Goal: Transaction & Acquisition: Purchase product/service

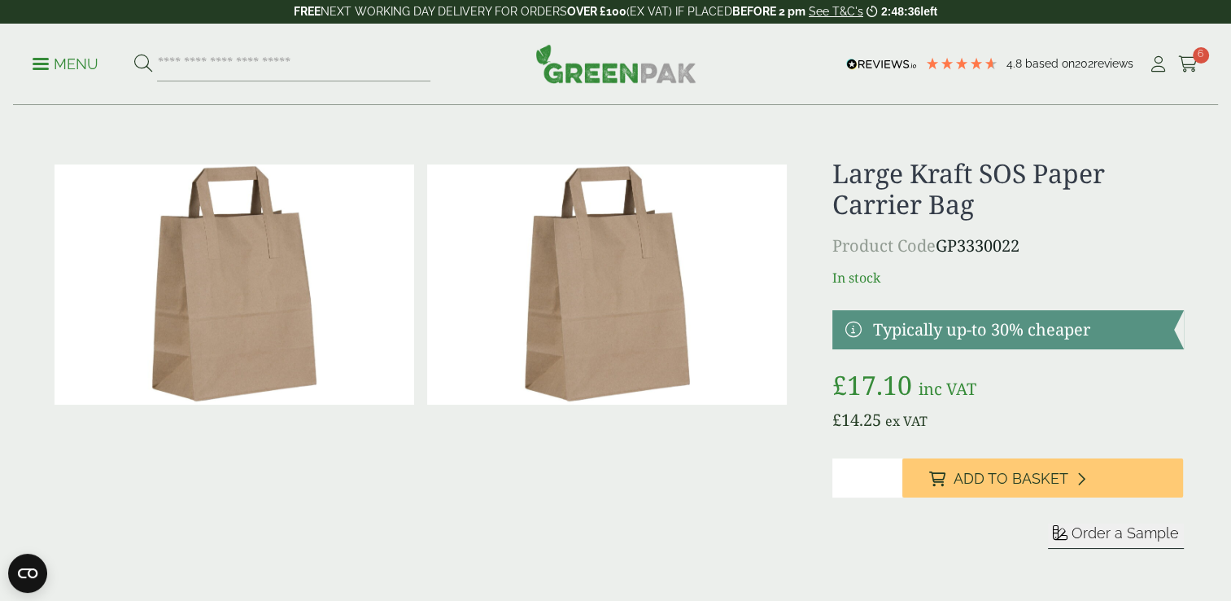
click at [885, 188] on h1 "Large Kraft SOS Paper Carrier Bag" at bounding box center [1007, 189] width 351 height 63
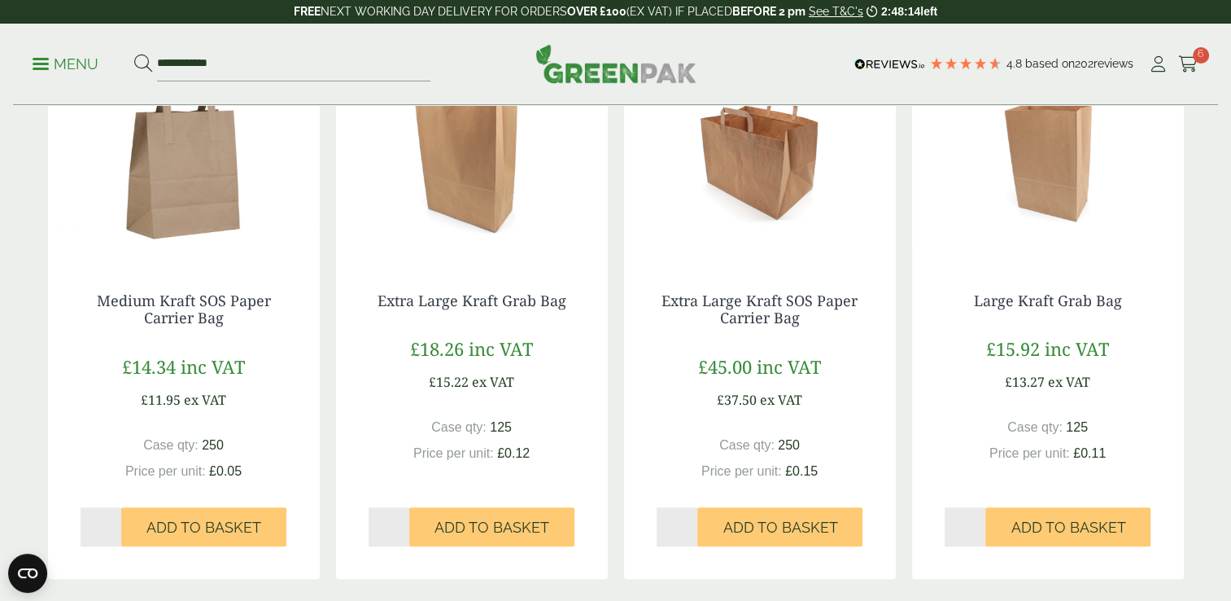
scroll to position [1399, 0]
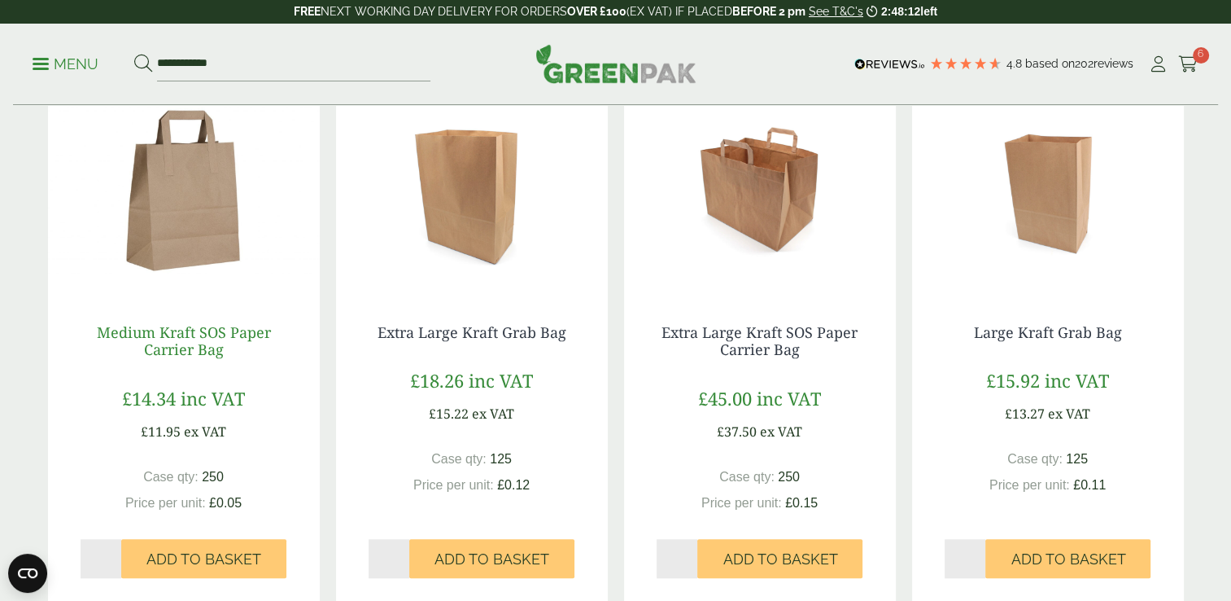
click at [204, 327] on link "Medium Kraft SOS Paper Carrier Bag" at bounding box center [184, 340] width 174 height 37
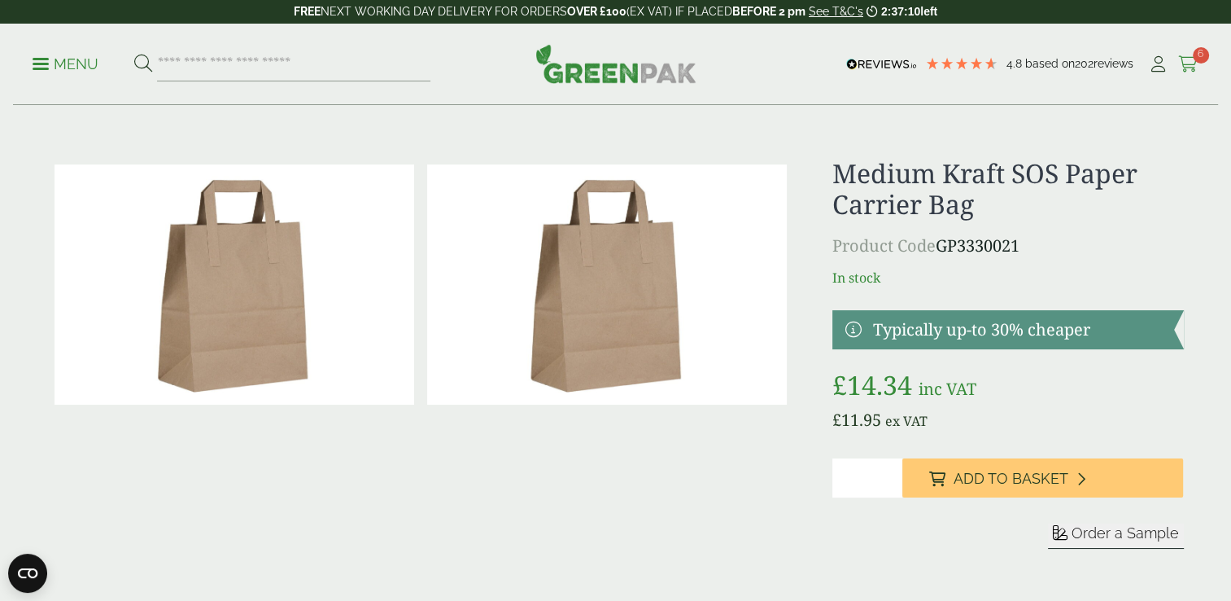
click at [1182, 60] on icon at bounding box center [1188, 64] width 20 height 16
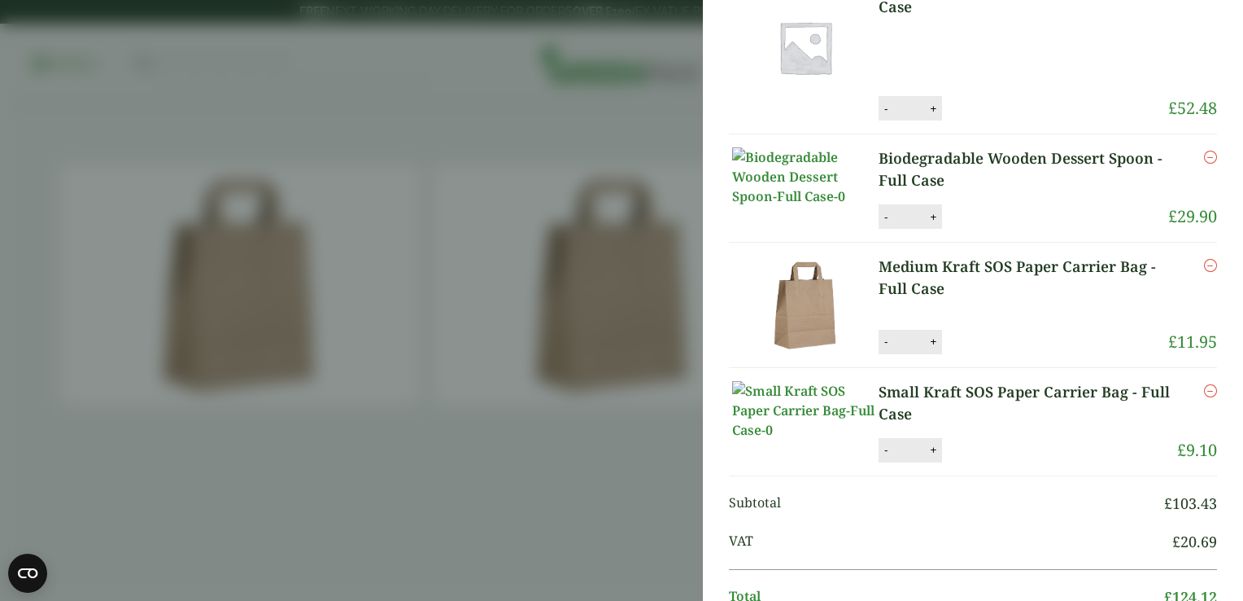
scroll to position [119, 0]
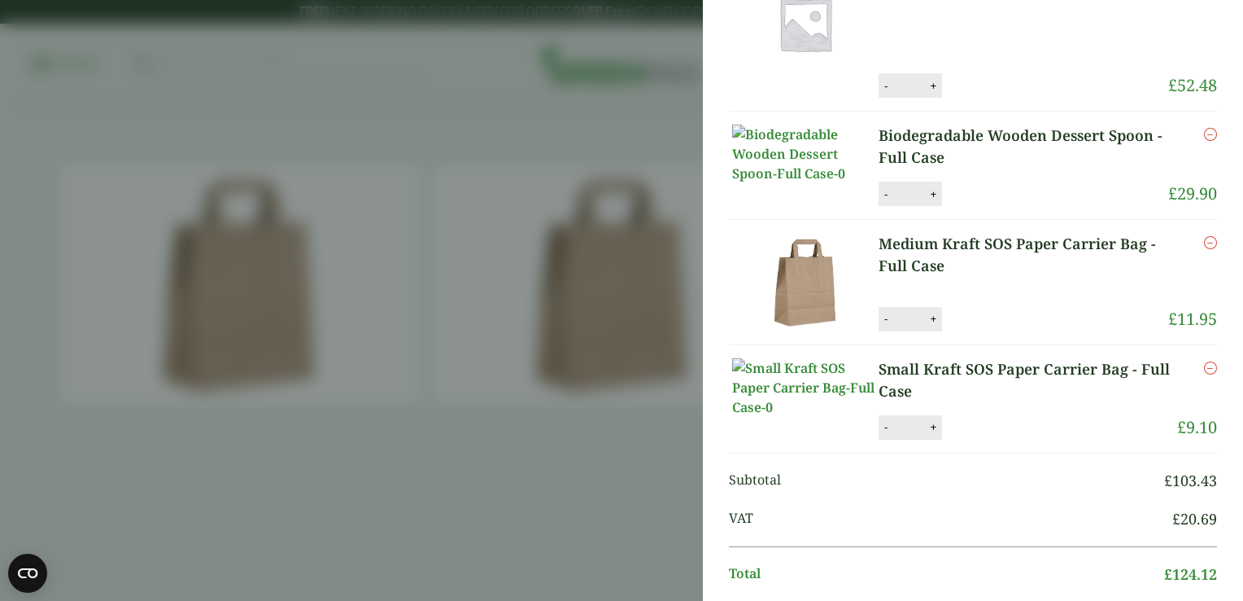
click at [1204, 249] on icon "Remove this item" at bounding box center [1210, 242] width 13 height 13
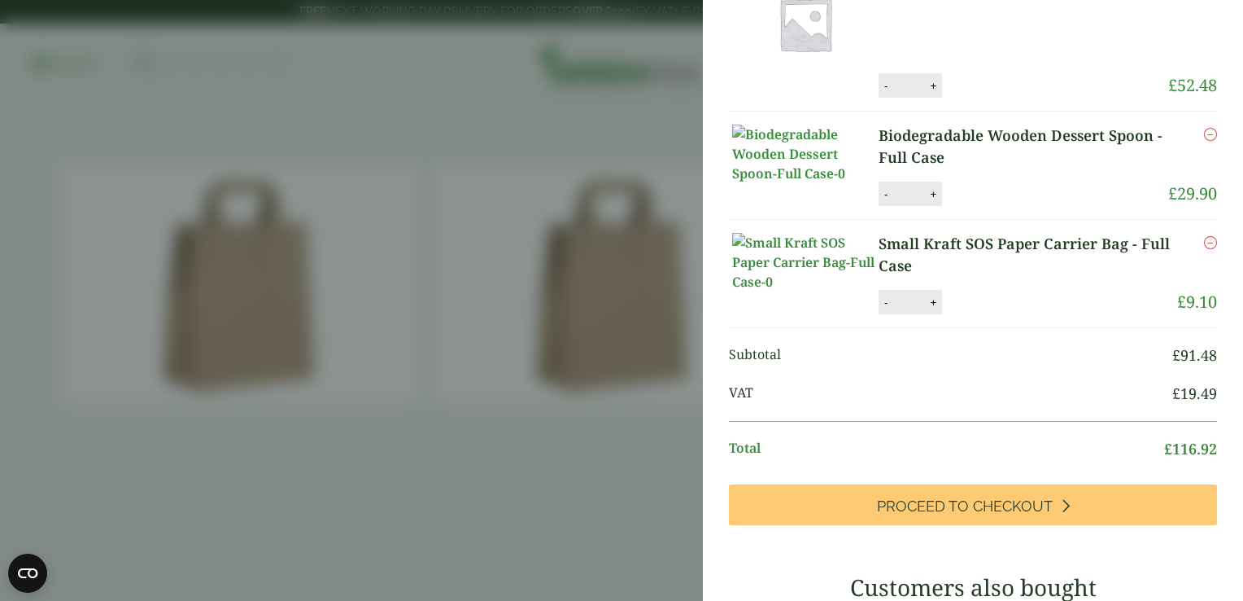
click at [1204, 249] on icon "Remove this item" at bounding box center [1210, 242] width 13 height 13
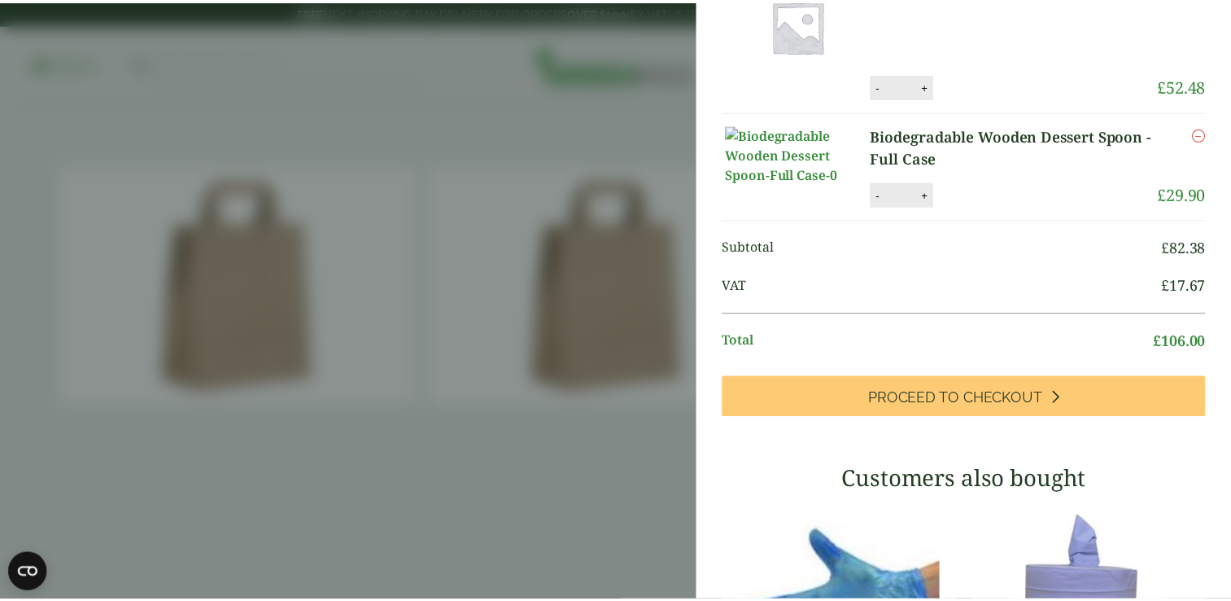
scroll to position [186, 0]
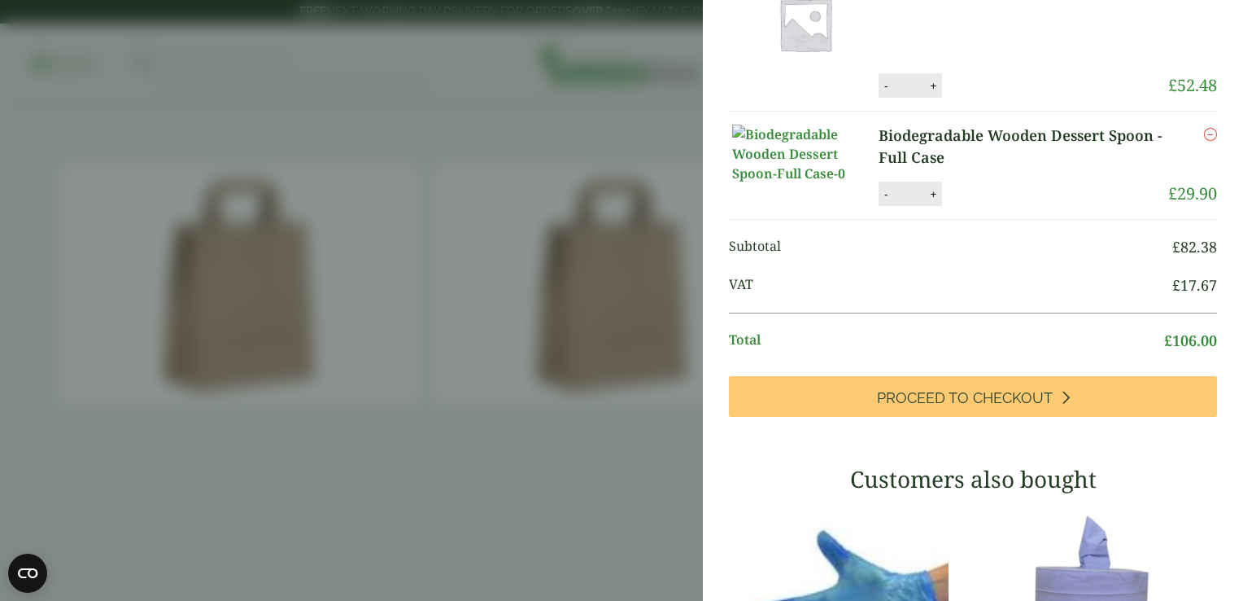
click at [475, 273] on aside "Item removed My Basket 8oz Kraft Paper Soup Container - Full Case 8oz Kraft Pap…" at bounding box center [621, 300] width 1243 height 601
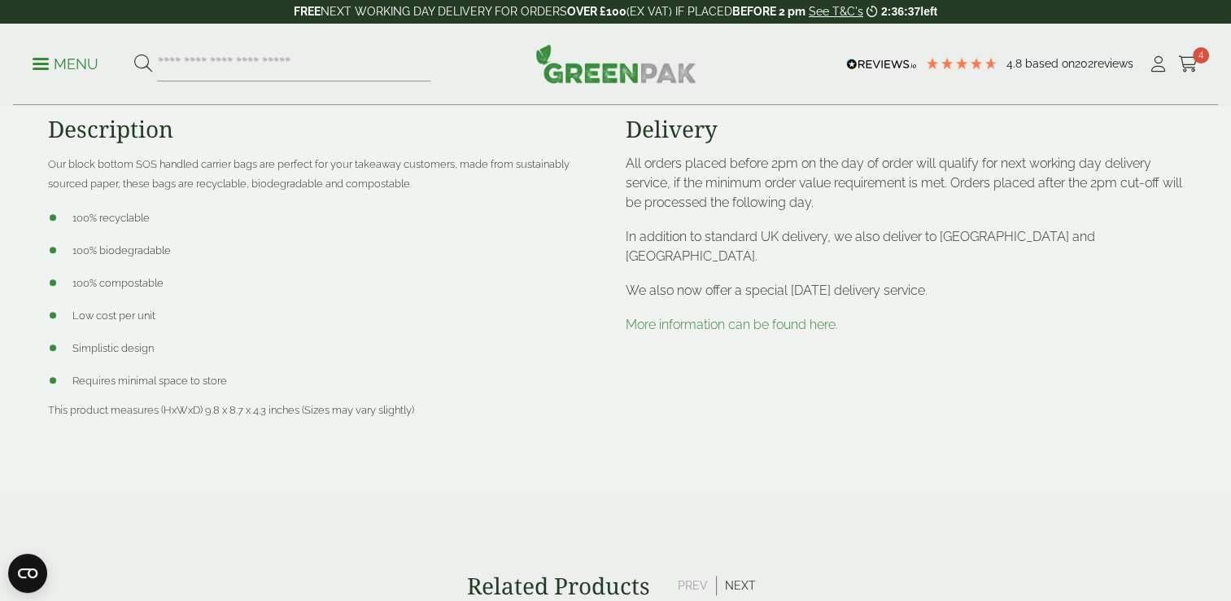
scroll to position [119, 0]
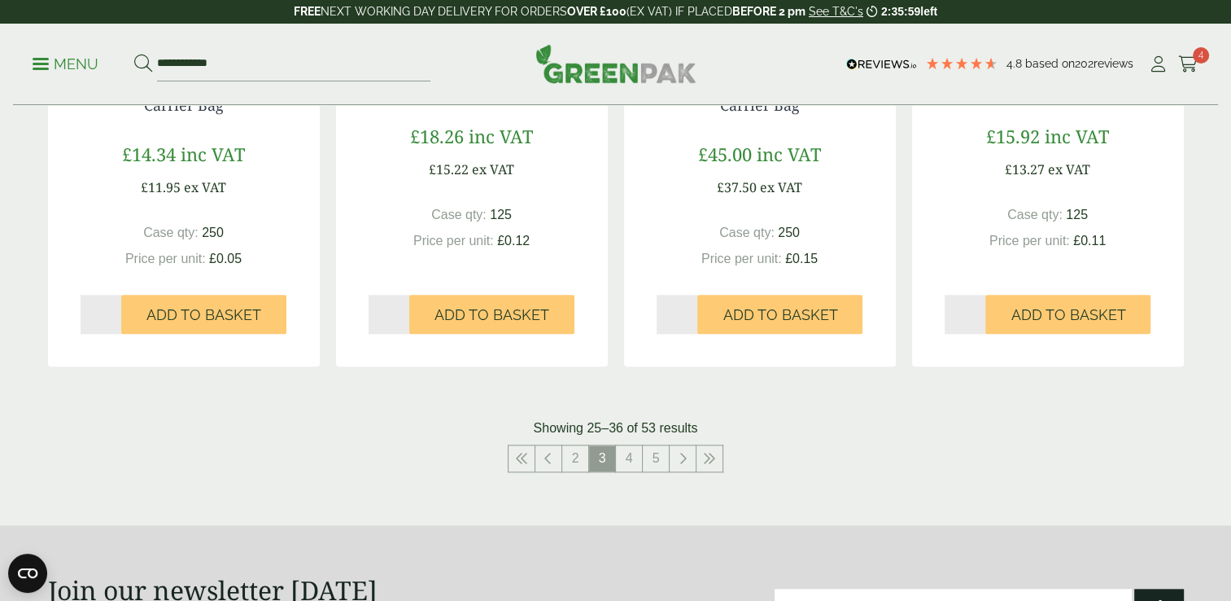
scroll to position [1647, 0]
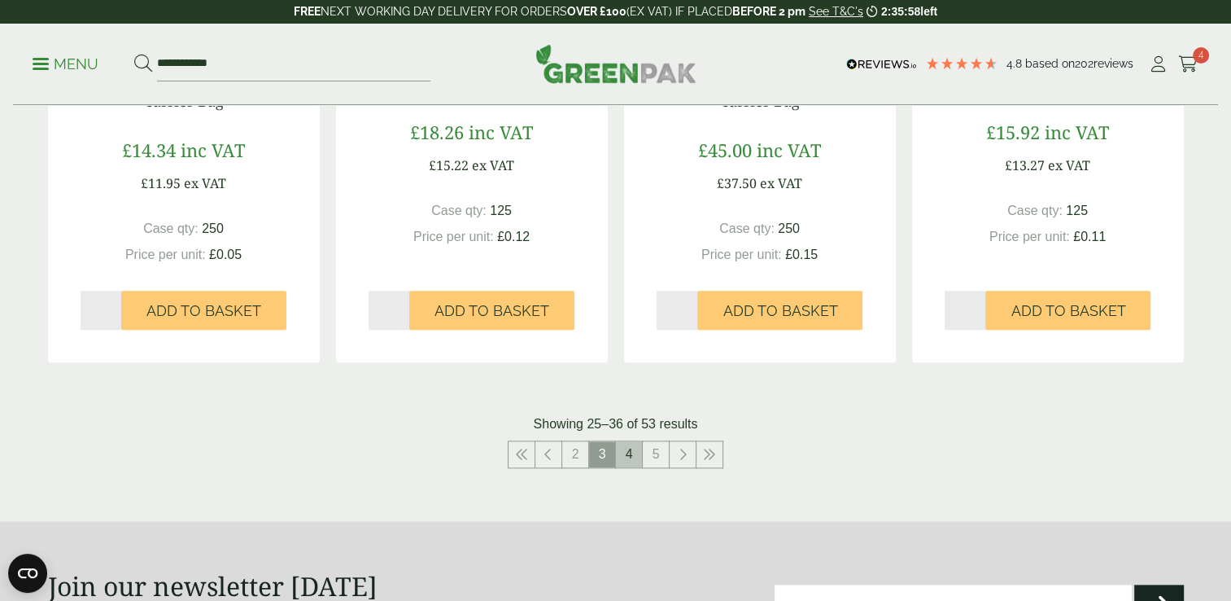
click at [631, 450] on link "4" at bounding box center [629, 454] width 26 height 26
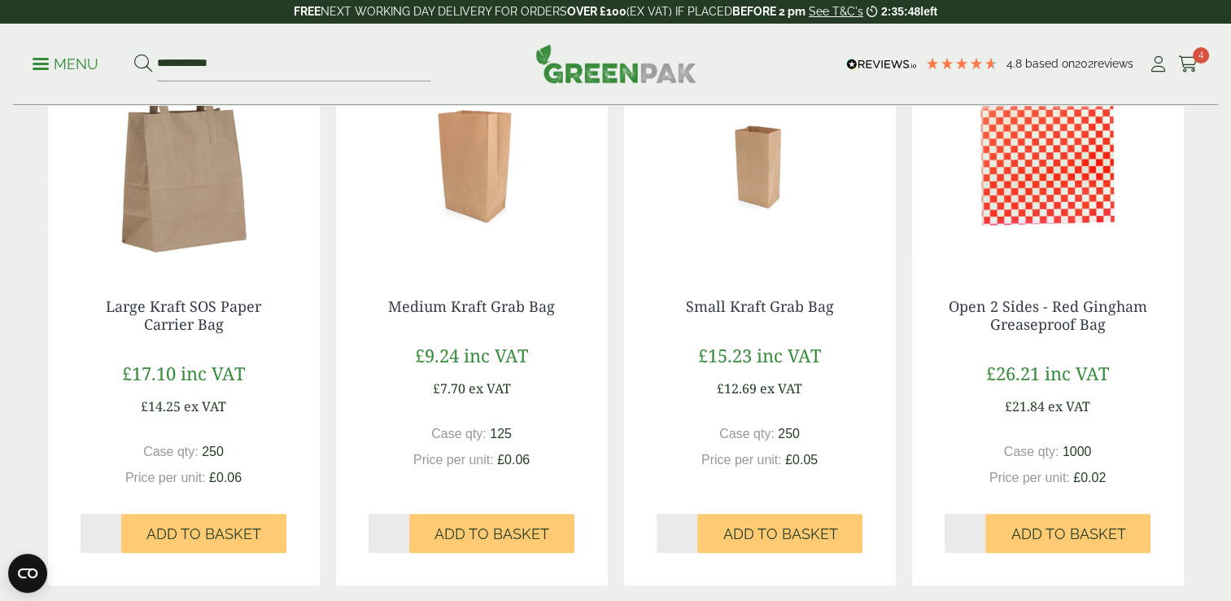
scroll to position [347, 0]
click at [172, 322] on link "Large Kraft SOS Paper Carrier Bag" at bounding box center [183, 313] width 155 height 37
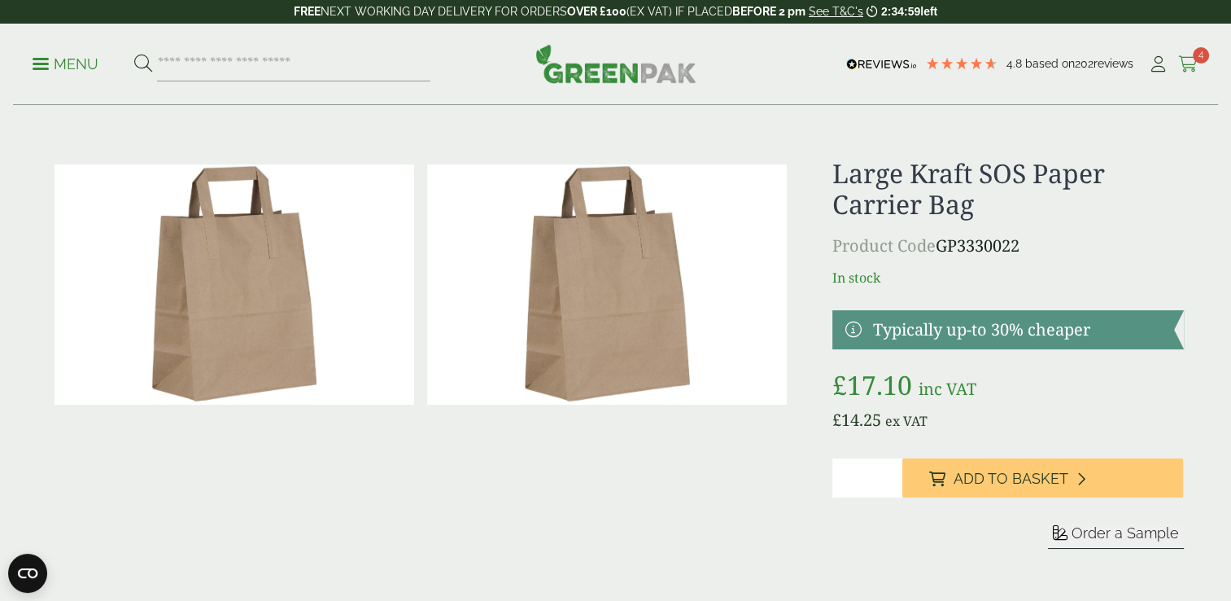
click at [1196, 59] on span "4" at bounding box center [1201, 55] width 16 height 16
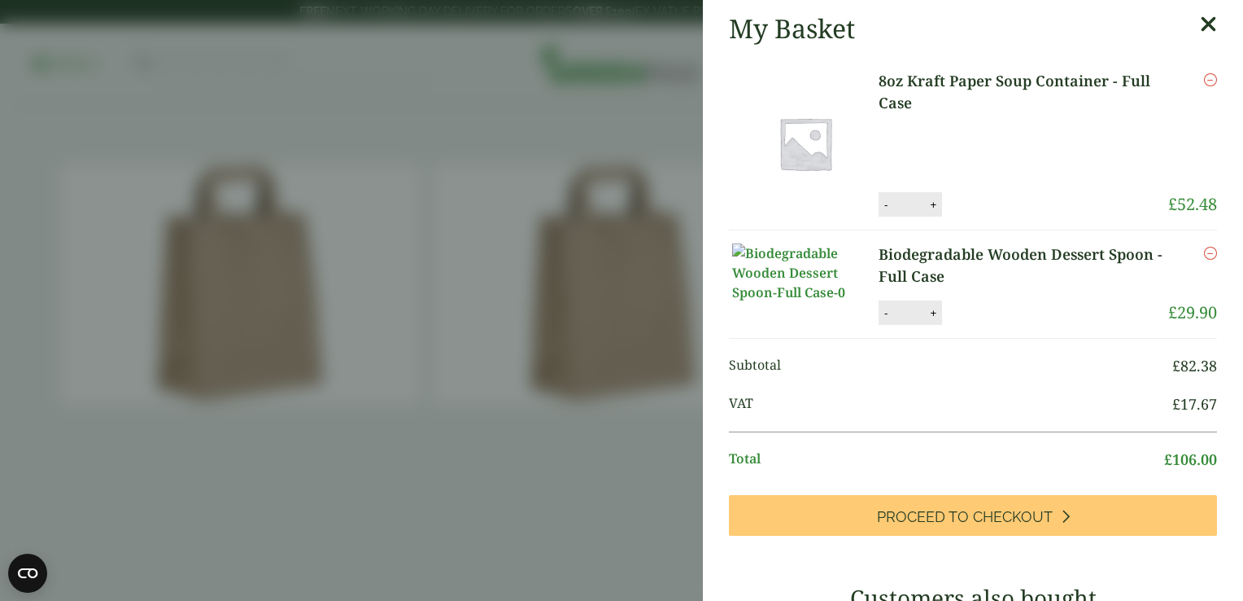
click at [332, 249] on aside "My Basket 8oz Kraft Paper Soup Container - Full Case 8oz Kraft Paper Soup Conta…" at bounding box center [621, 300] width 1243 height 601
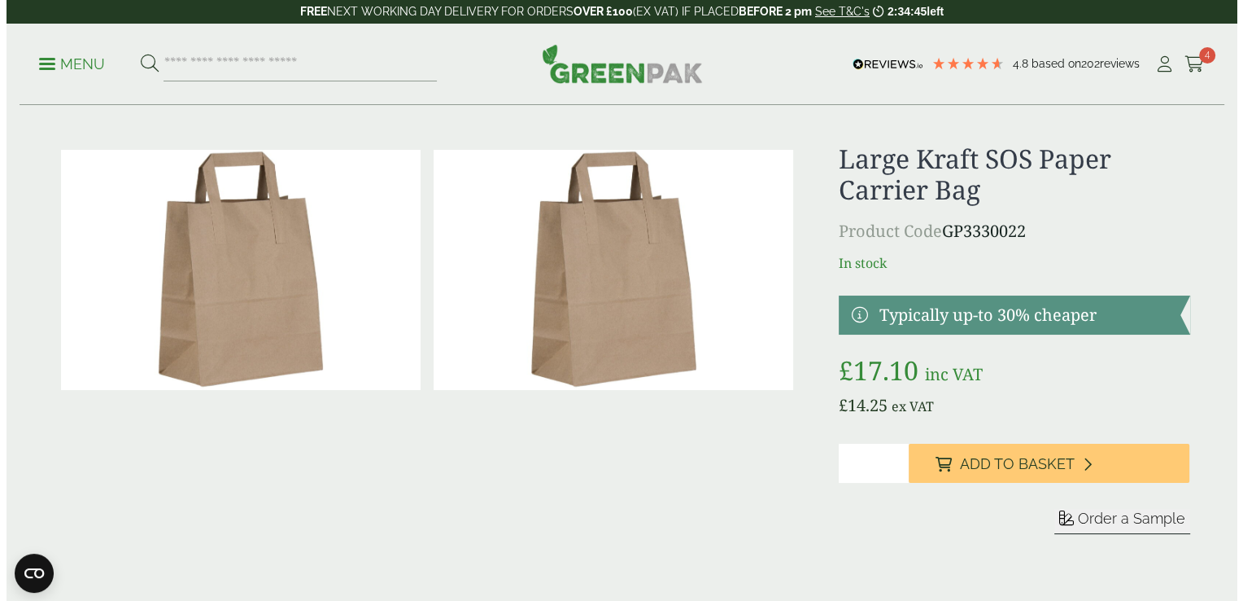
scroll to position [15, 0]
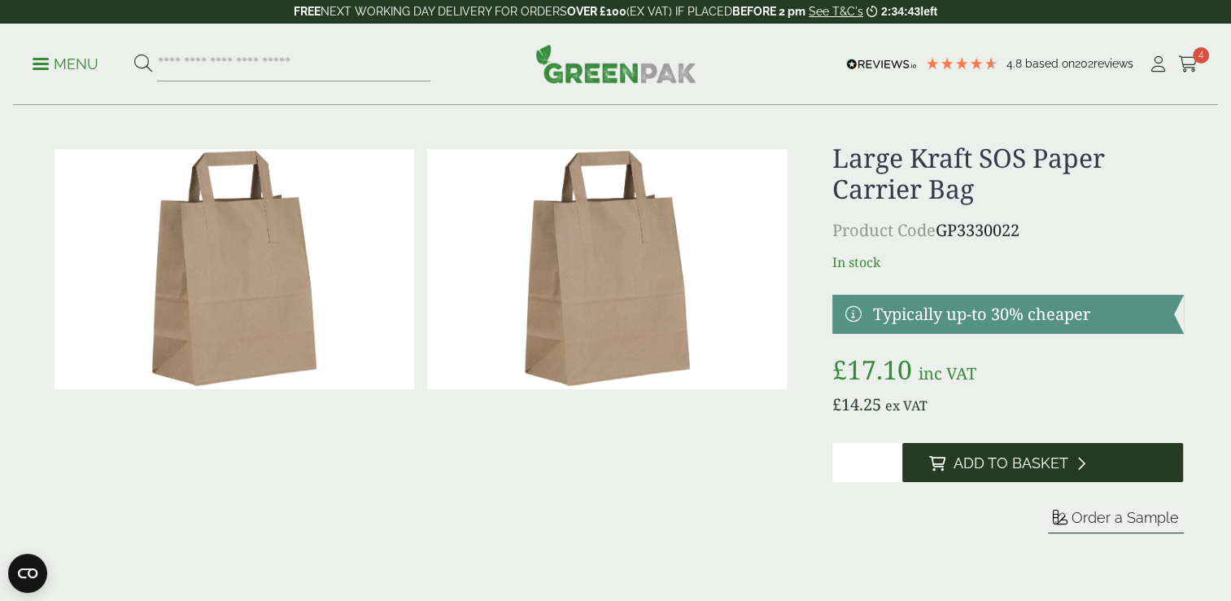
click at [935, 482] on button "Add to Basket" at bounding box center [1042, 462] width 281 height 39
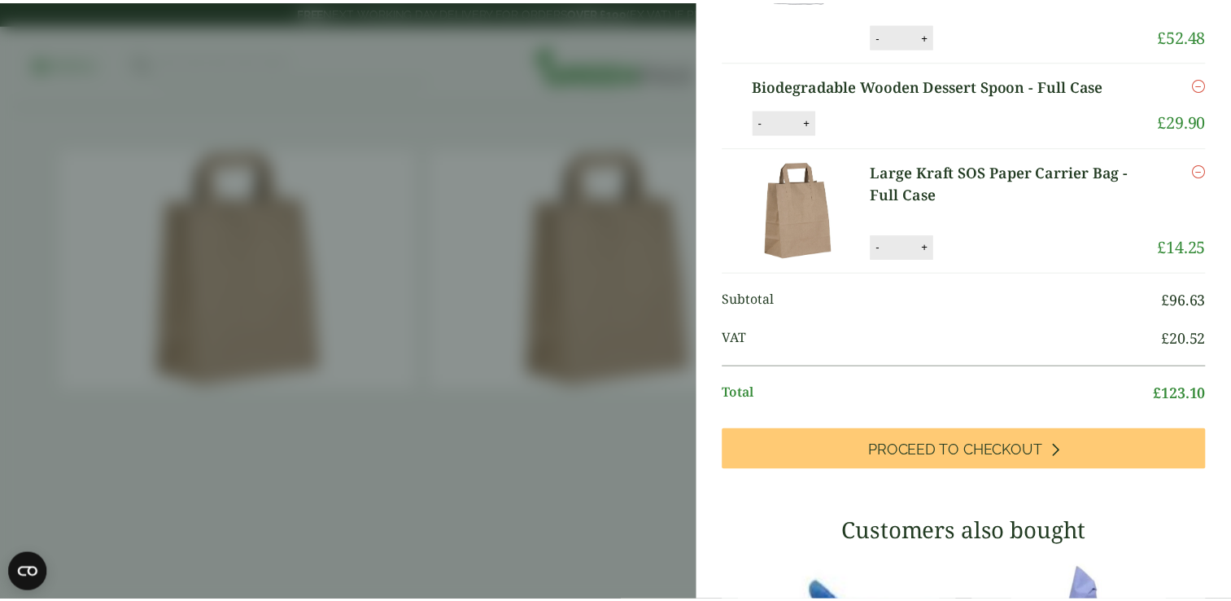
scroll to position [171, 0]
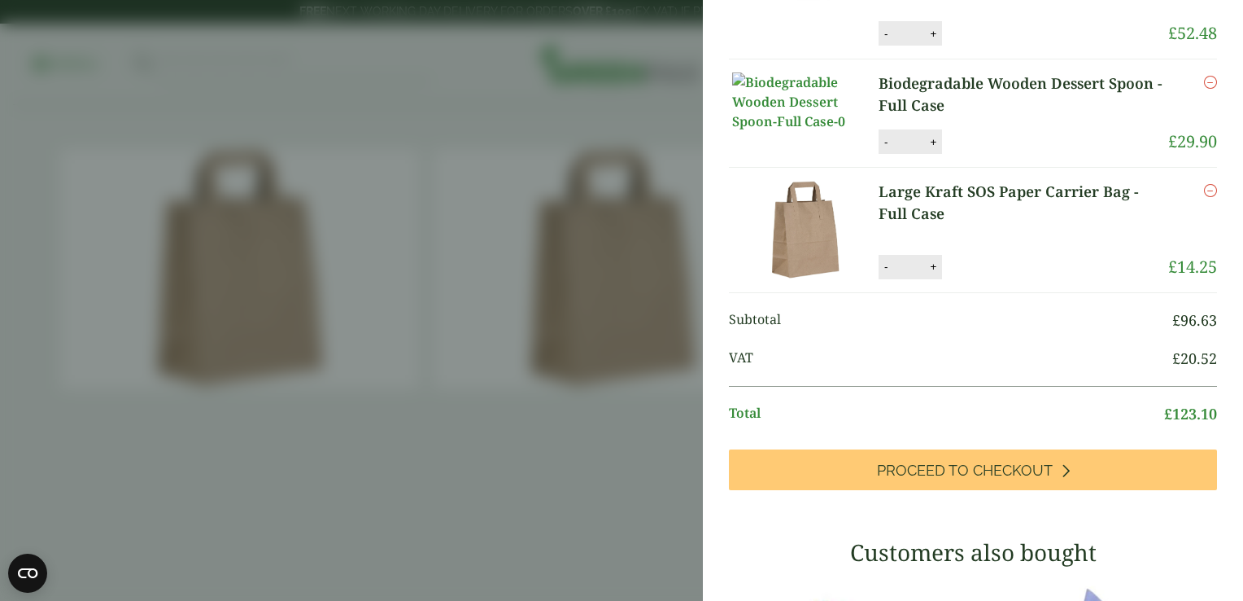
click at [403, 389] on aside "My Basket 8oz Kraft Paper Soup Container - Full Case 8oz Kraft Paper Soup Conta…" at bounding box center [621, 300] width 1243 height 601
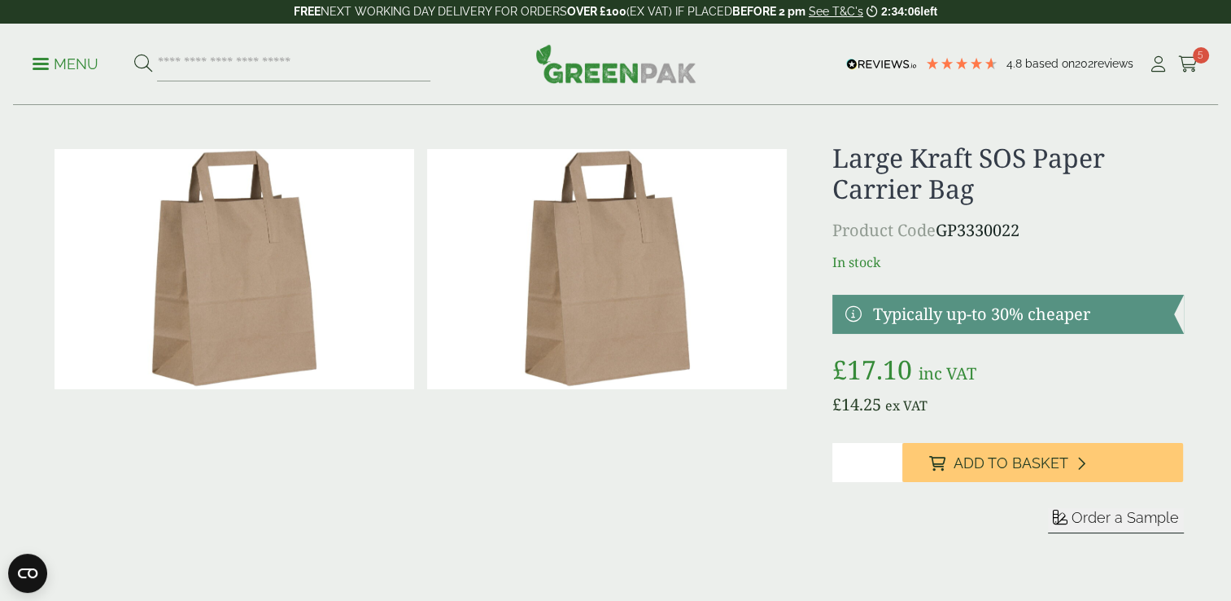
scroll to position [0, 0]
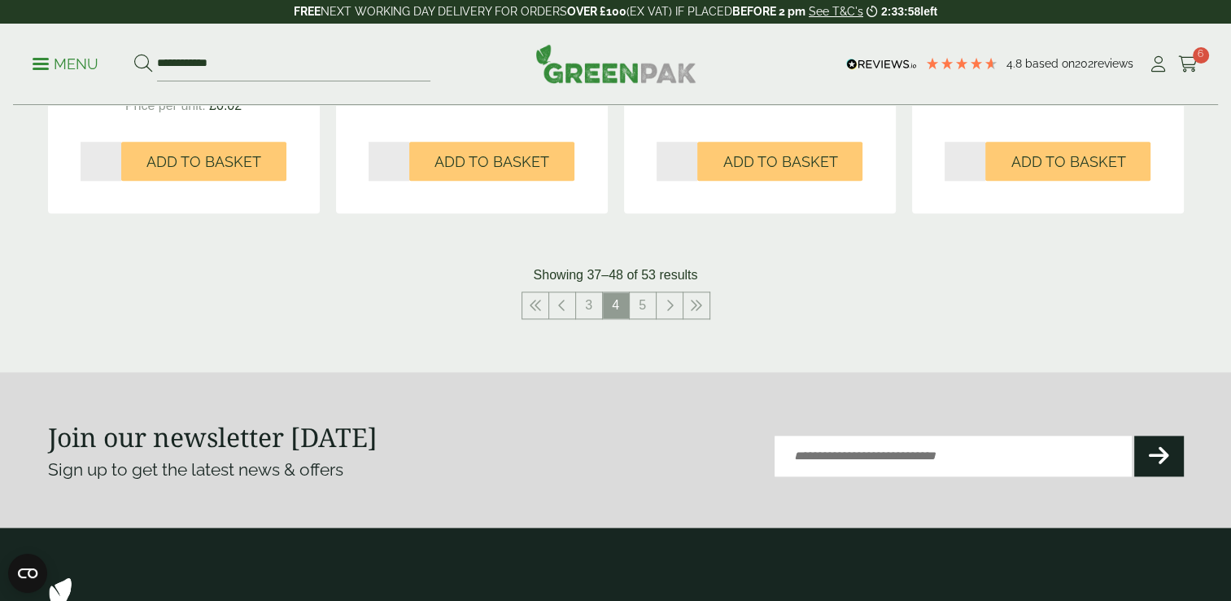
scroll to position [1786, 0]
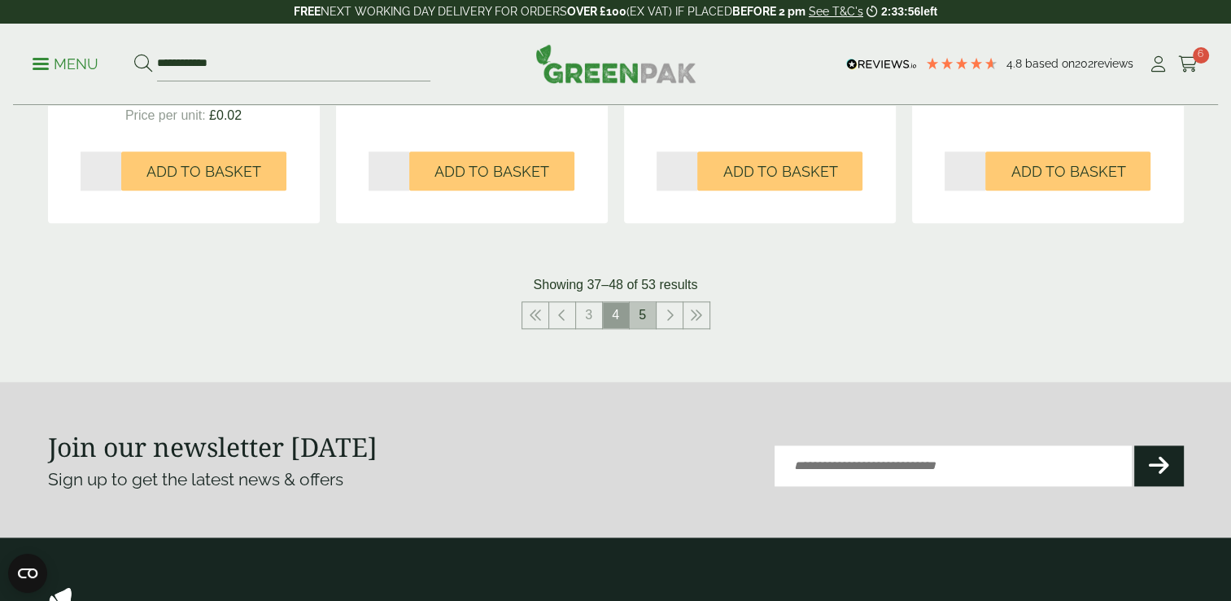
click at [642, 314] on link "5" at bounding box center [643, 315] width 26 height 26
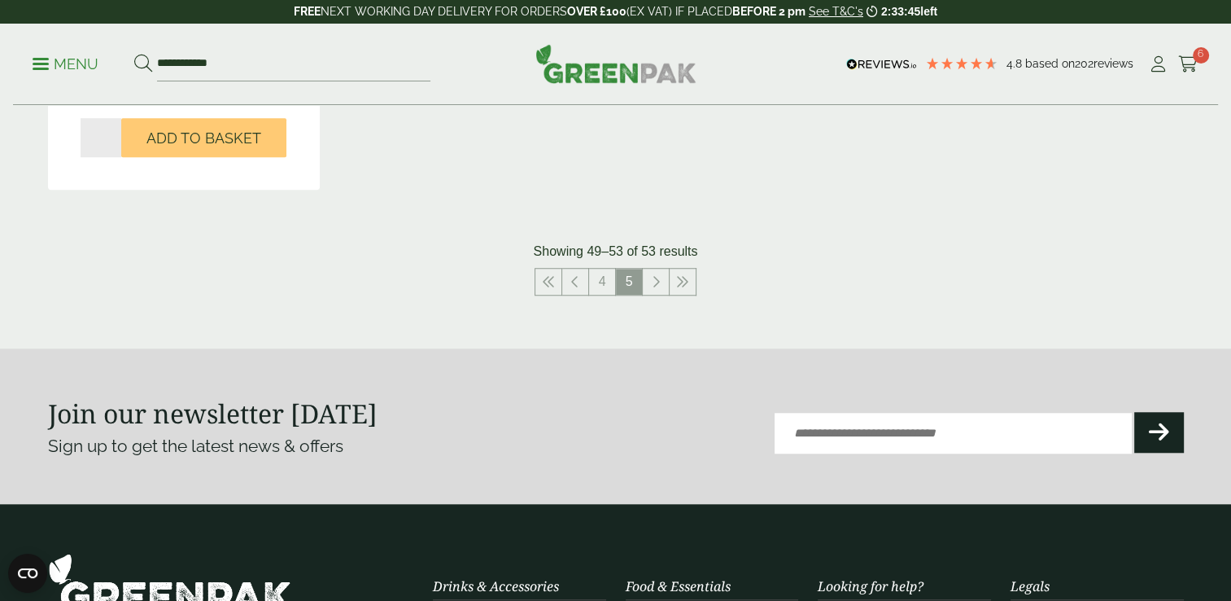
scroll to position [1262, 0]
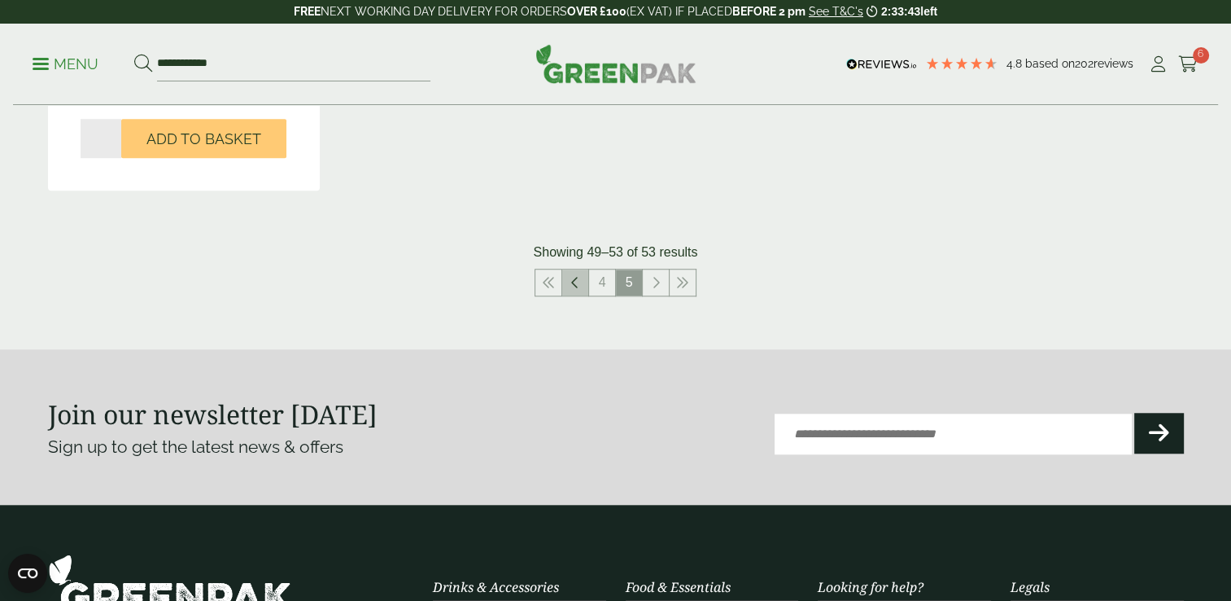
click at [575, 281] on icon at bounding box center [575, 282] width 8 height 13
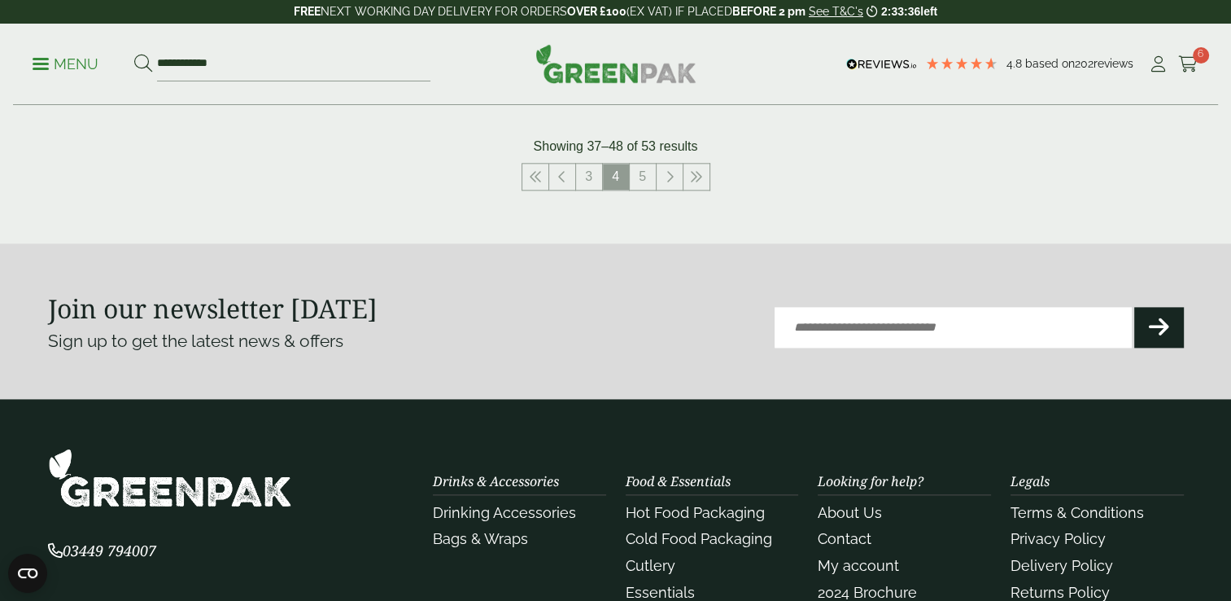
scroll to position [1924, 0]
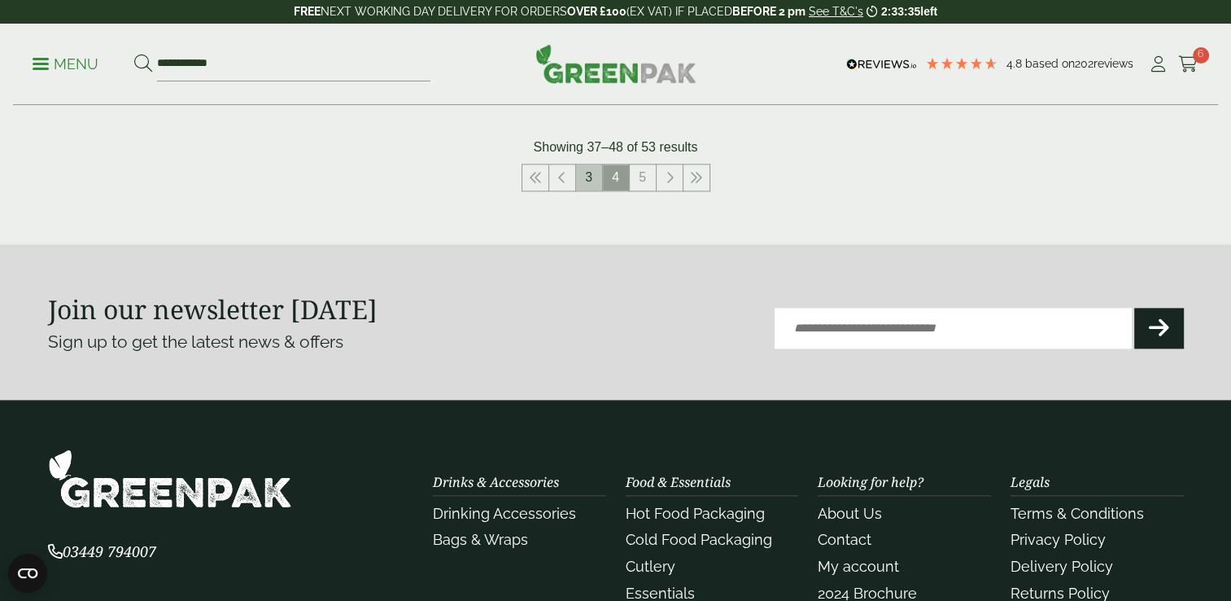
click at [589, 181] on link "3" at bounding box center [589, 177] width 26 height 26
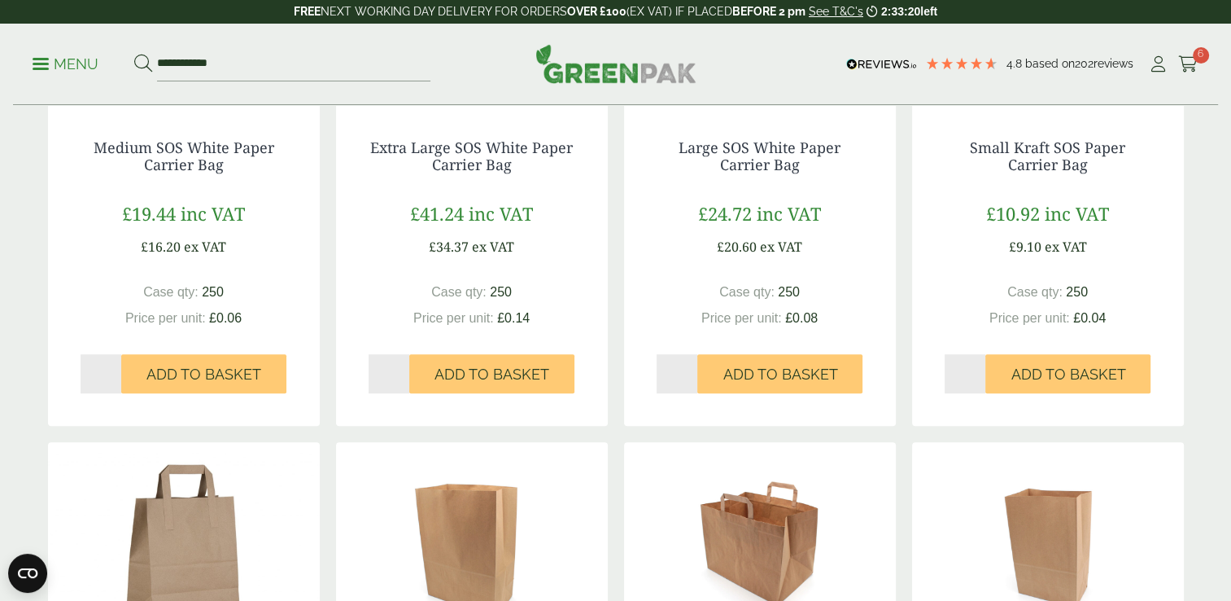
scroll to position [1061, 0]
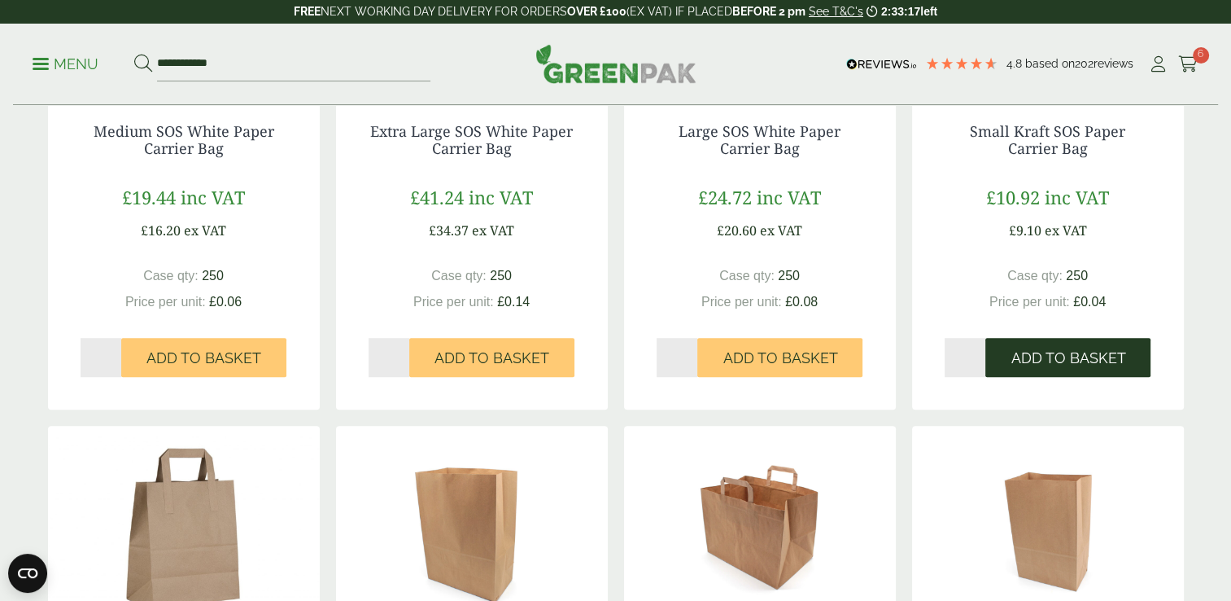
click at [1003, 348] on button "Add to Basket" at bounding box center [1067, 357] width 165 height 39
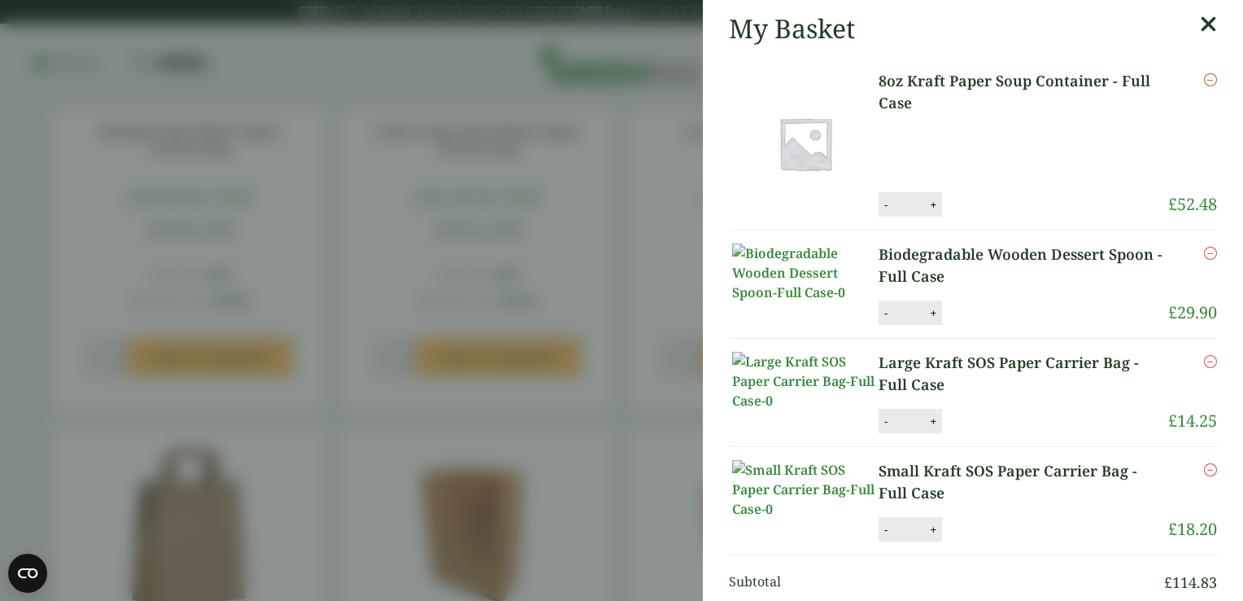
click at [661, 412] on aside "My Basket 8oz Kraft Paper Soup Container - Full Case 8oz Kraft Paper Soup Conta…" at bounding box center [621, 300] width 1243 height 601
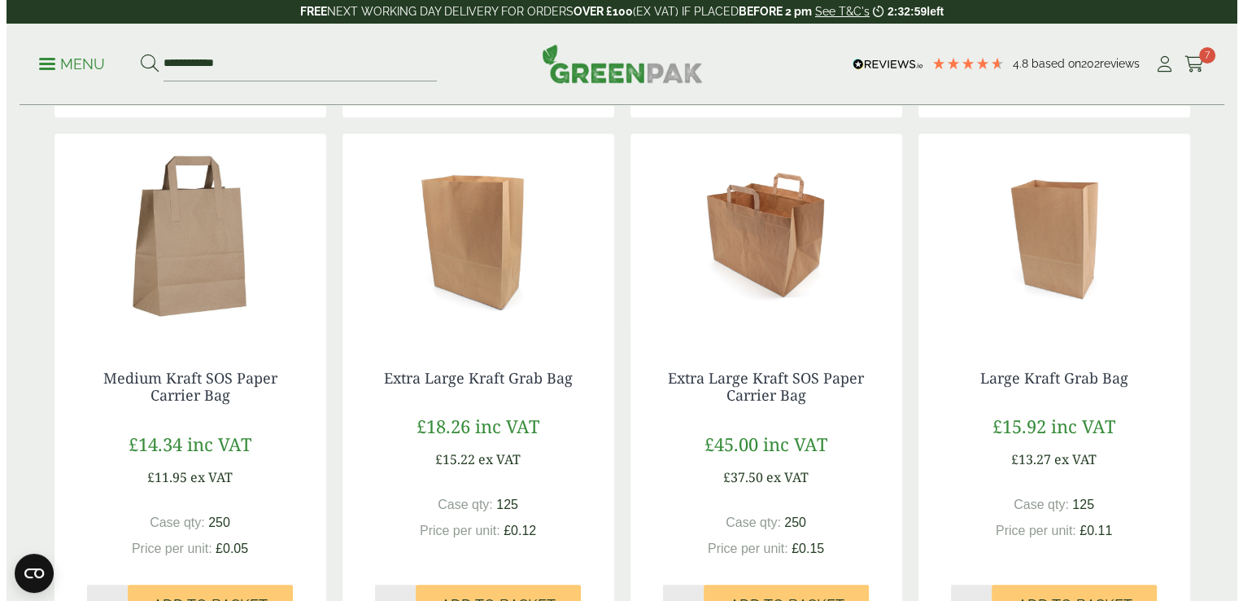
scroll to position [1400, 0]
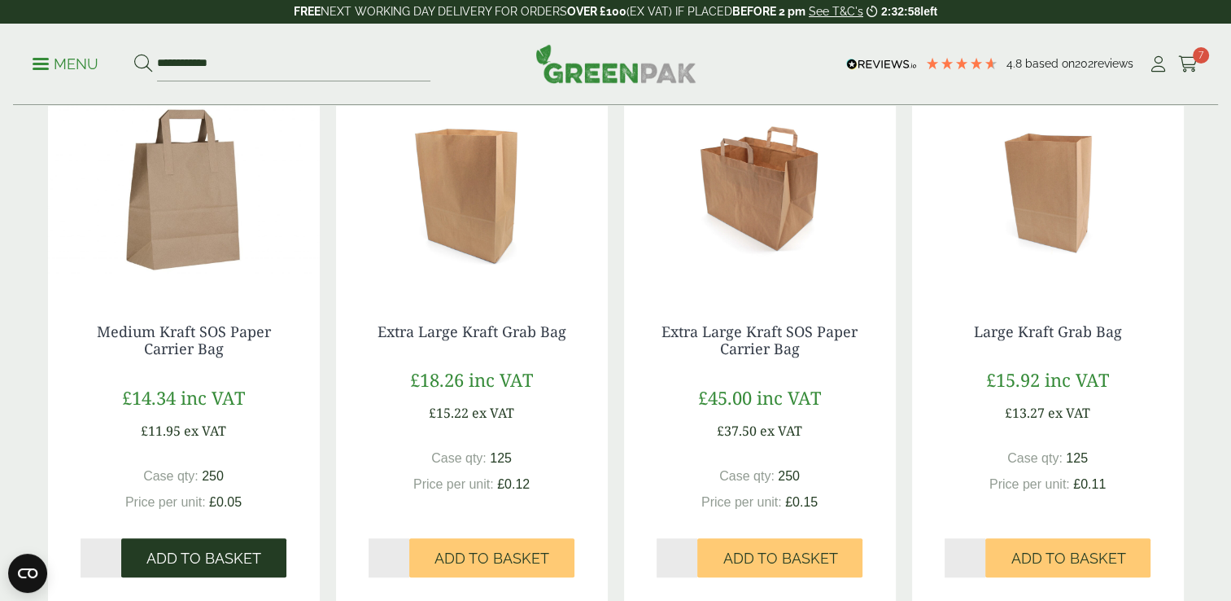
click at [212, 560] on span "Add to Basket" at bounding box center [203, 558] width 115 height 18
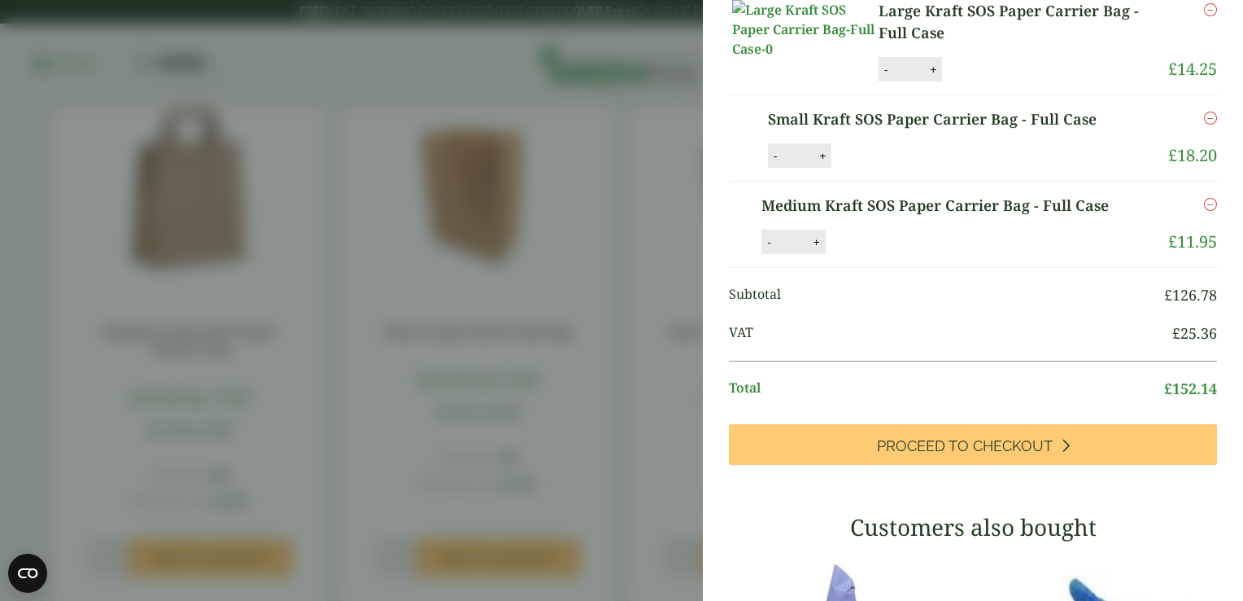
scroll to position [319, 0]
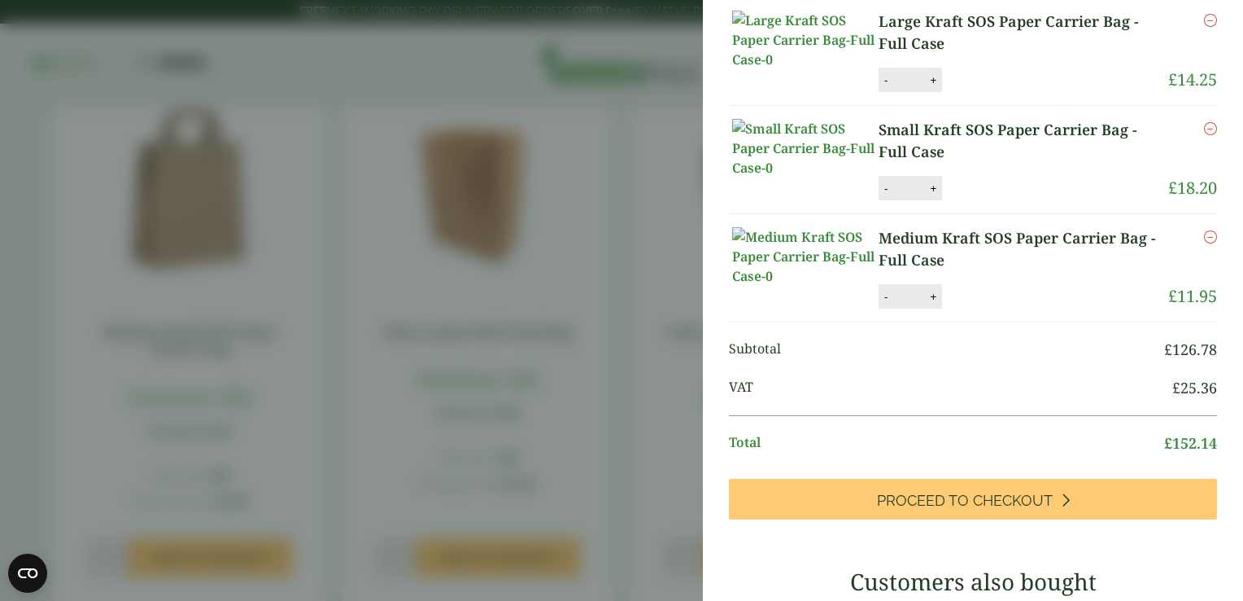
click at [885, 195] on button "-" at bounding box center [886, 188] width 13 height 14
type input "*"
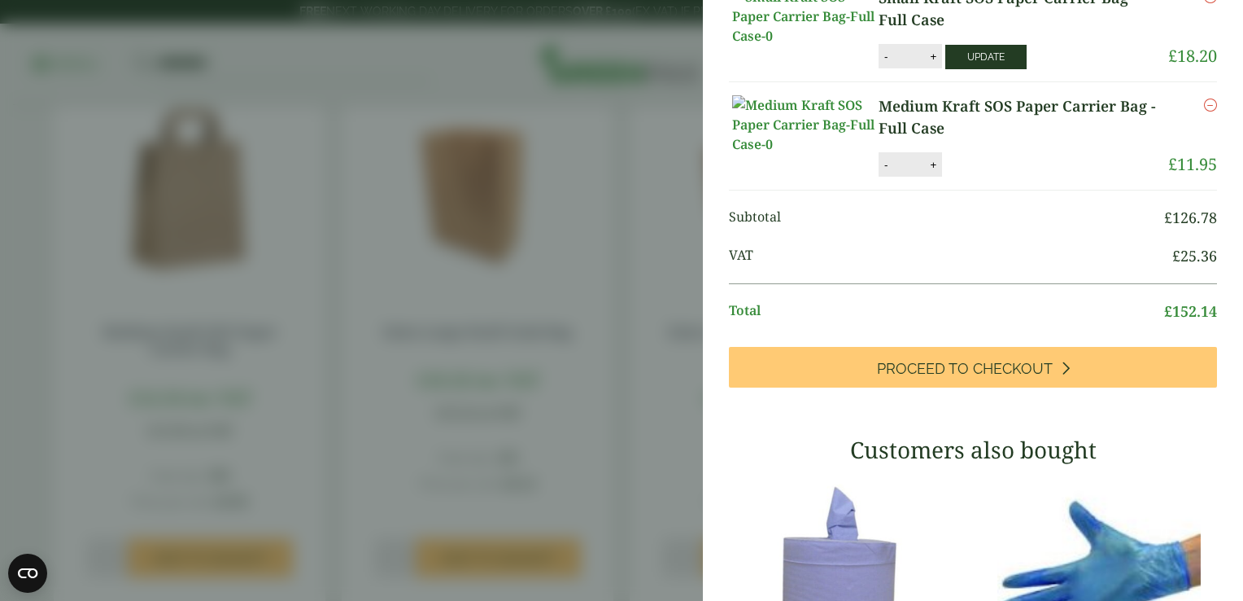
click at [955, 69] on button "Update" at bounding box center [986, 57] width 81 height 24
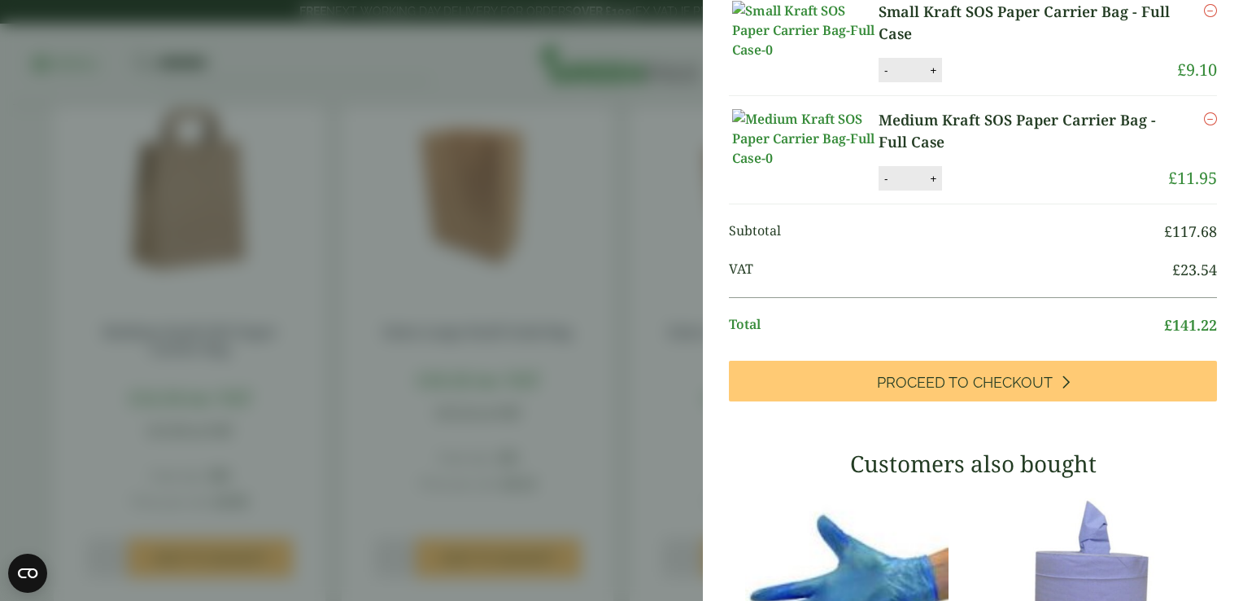
scroll to position [449, 0]
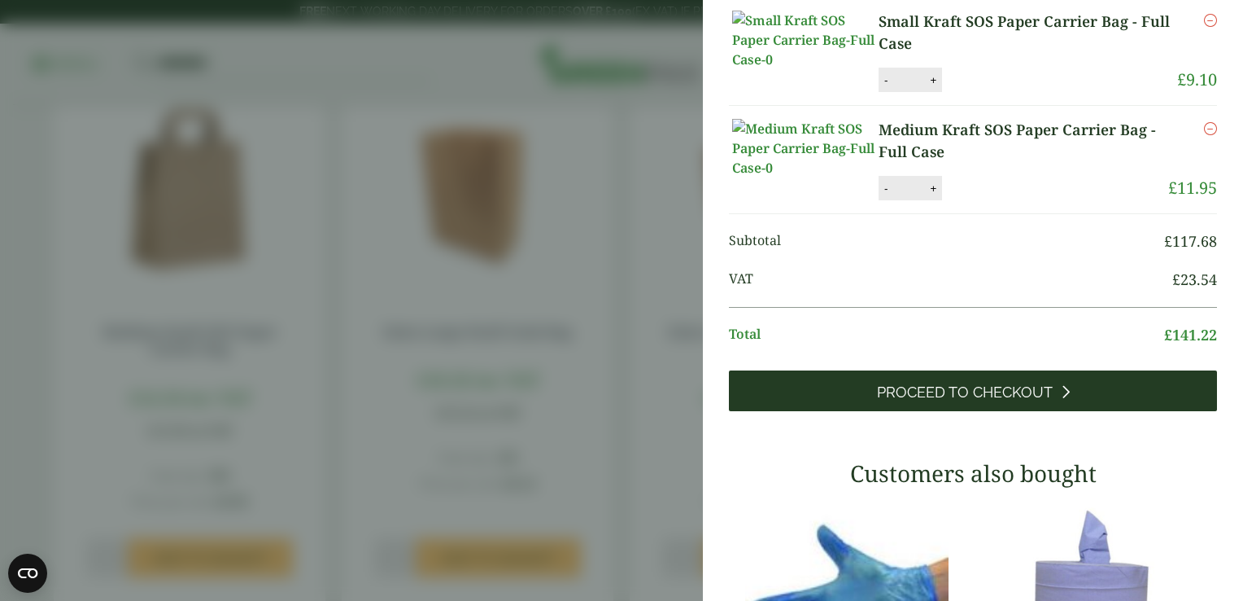
click at [937, 401] on span "Proceed to Checkout" at bounding box center [965, 392] width 176 height 18
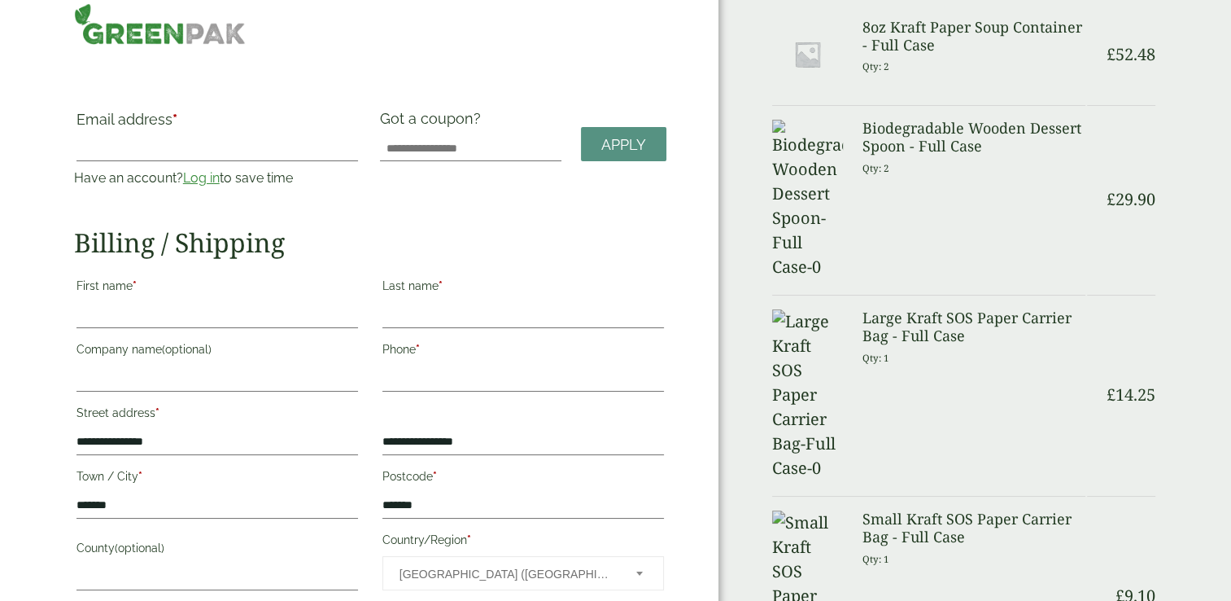
scroll to position [16, 0]
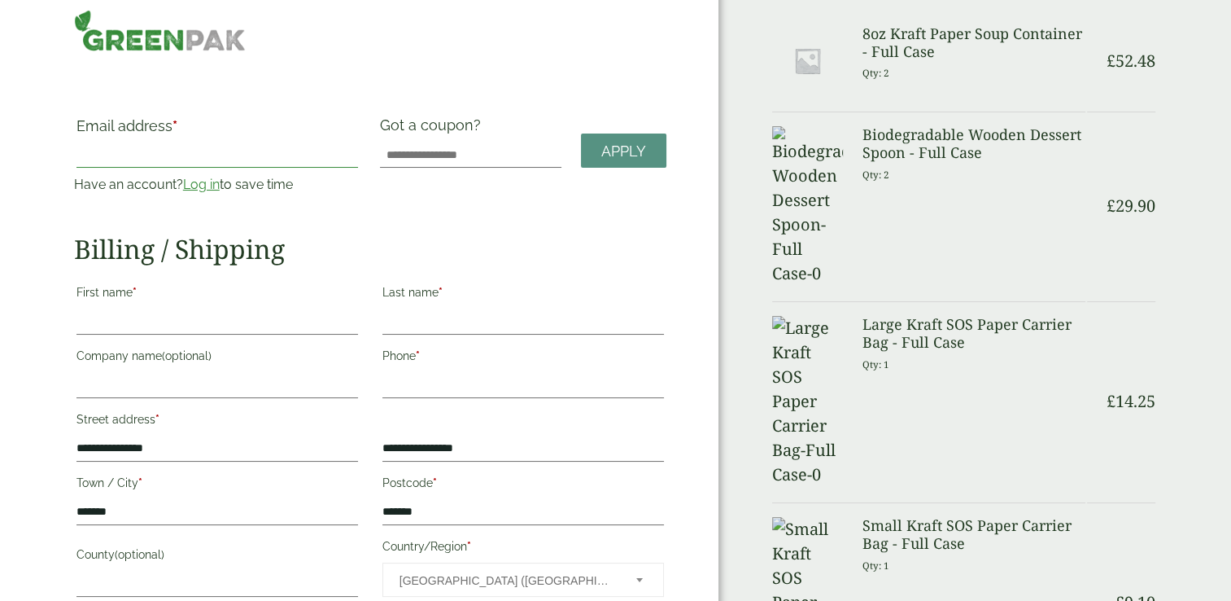
click at [83, 144] on input "Email address *" at bounding box center [217, 155] width 282 height 26
click at [208, 185] on link "Log in" at bounding box center [201, 184] width 37 height 15
drag, startPoint x: 0, startPoint y: 0, endPoint x: 100, endPoint y: 145, distance: 176.1
click at [100, 145] on input "Email address *" at bounding box center [217, 155] width 282 height 26
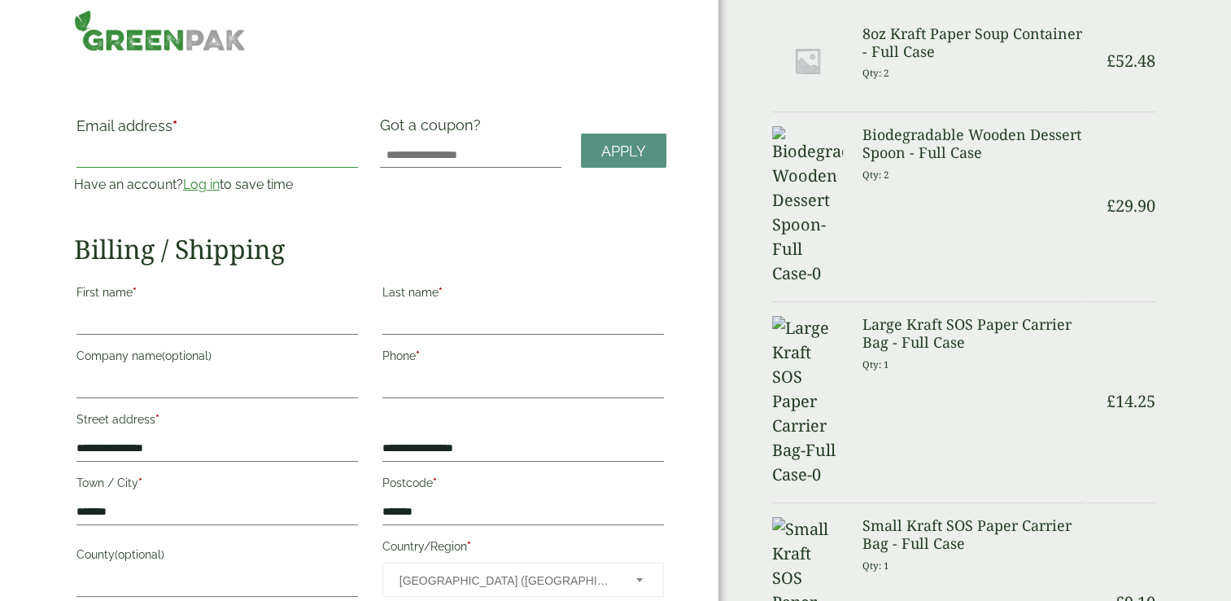
type input "**********"
type input "****"
type input "**********"
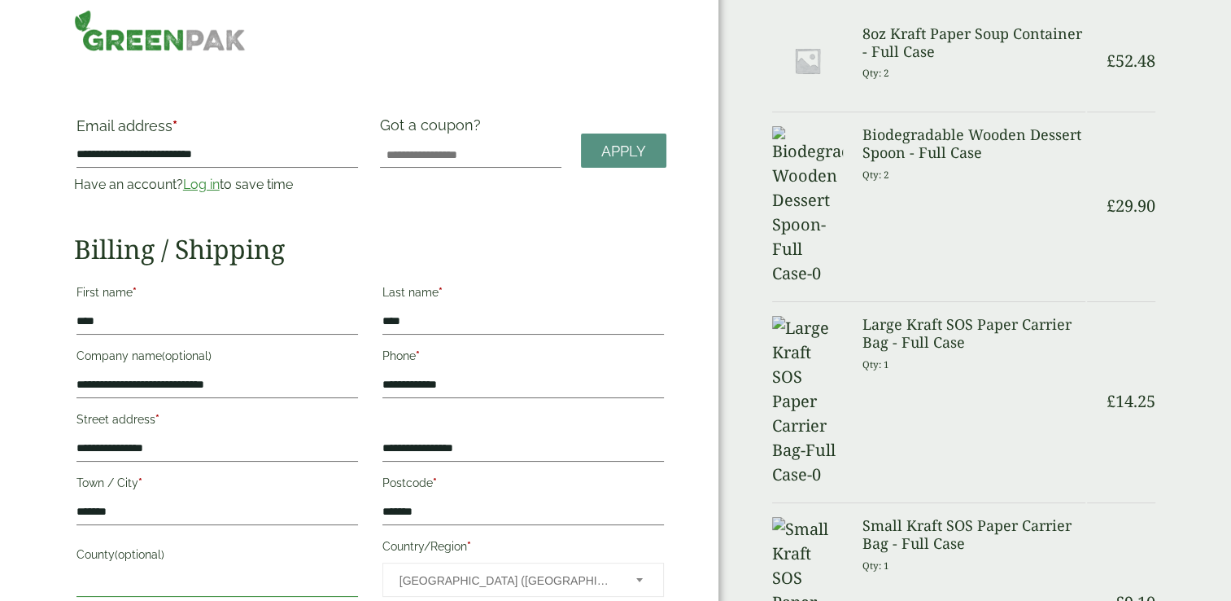
type input "*******"
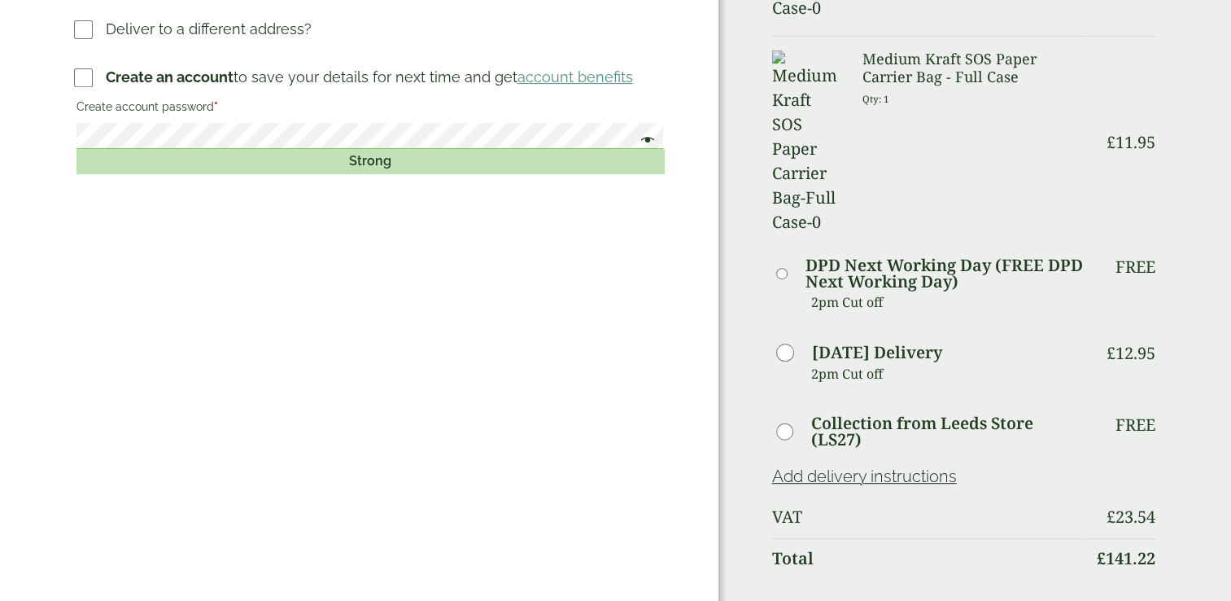
scroll to position [683, 0]
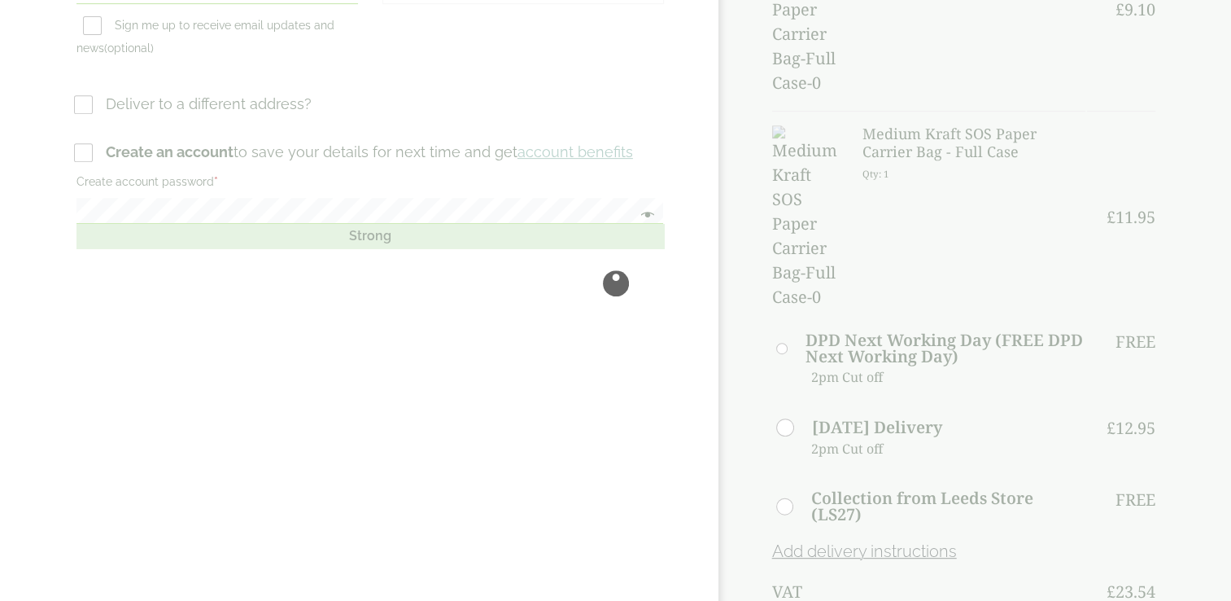
scroll to position [0, 0]
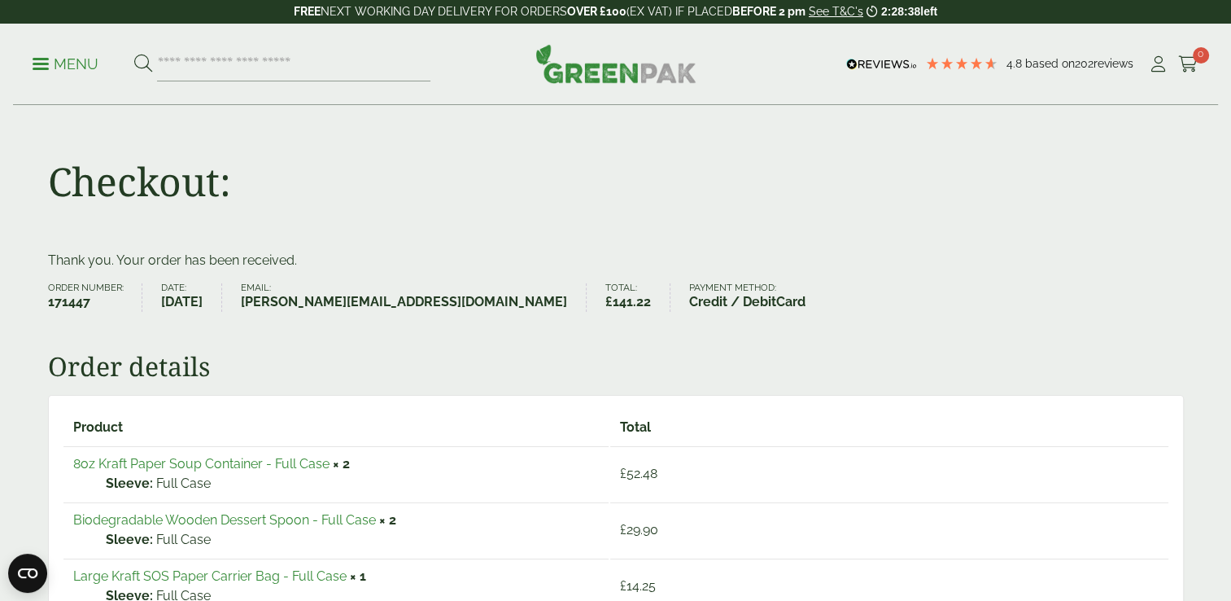
click at [38, 69] on link "Menu" at bounding box center [66, 63] width 66 height 16
click at [41, 58] on link "Menu" at bounding box center [66, 63] width 66 height 16
click at [39, 61] on p "Menu" at bounding box center [66, 65] width 66 height 20
click at [40, 69] on link "Menu" at bounding box center [66, 63] width 66 height 16
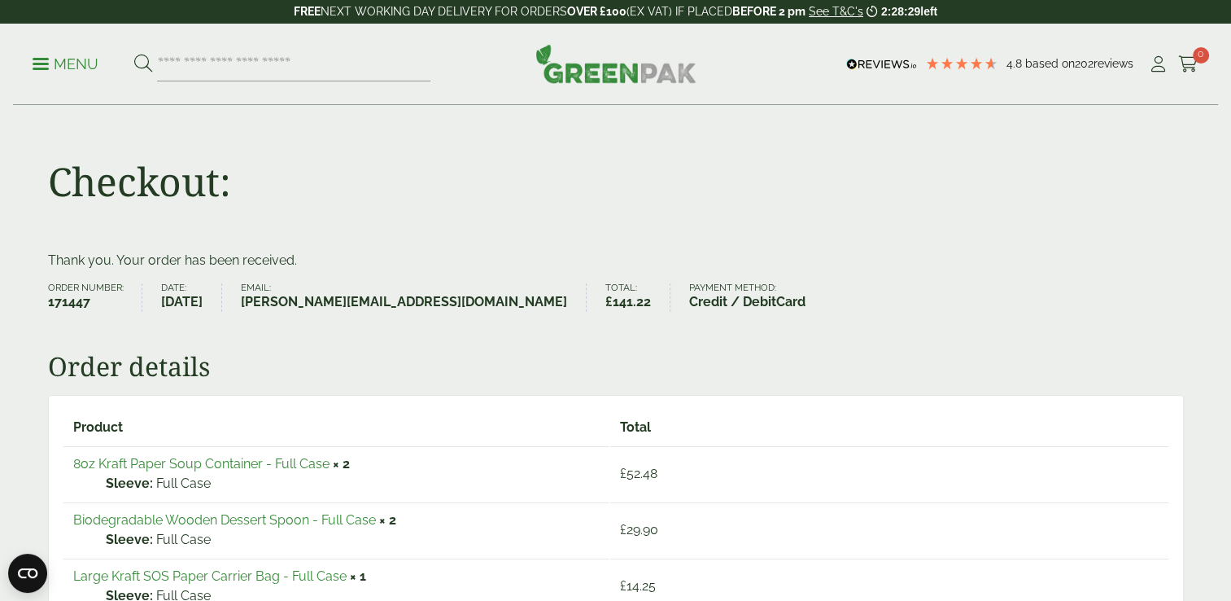
click at [40, 69] on link "Menu" at bounding box center [66, 63] width 66 height 16
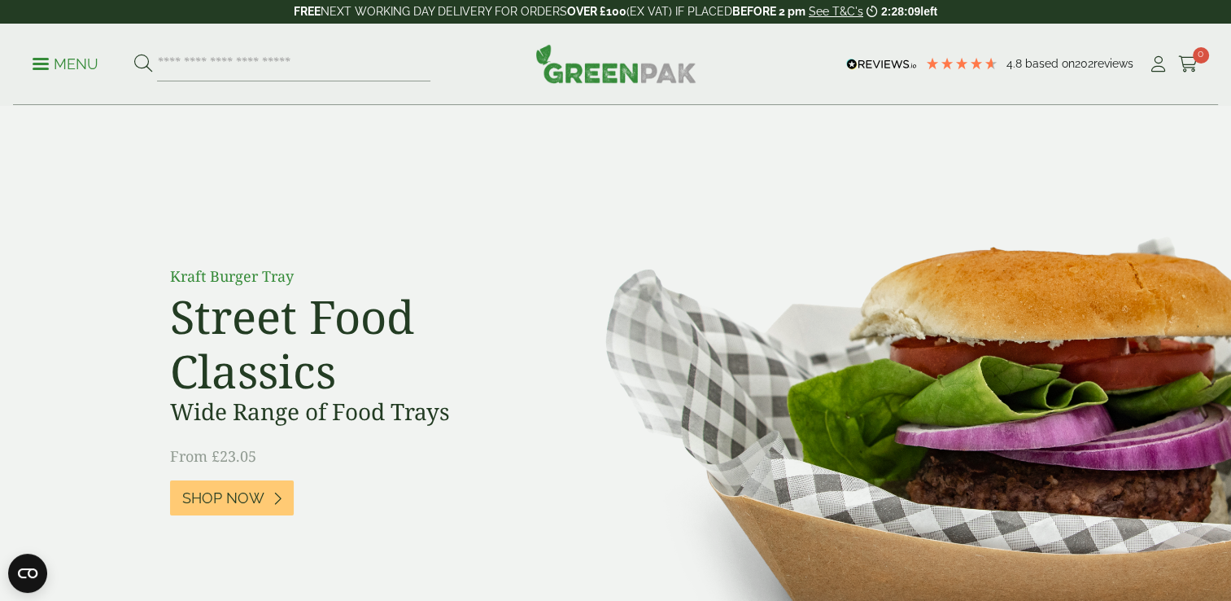
click at [36, 57] on link "Menu" at bounding box center [66, 63] width 66 height 16
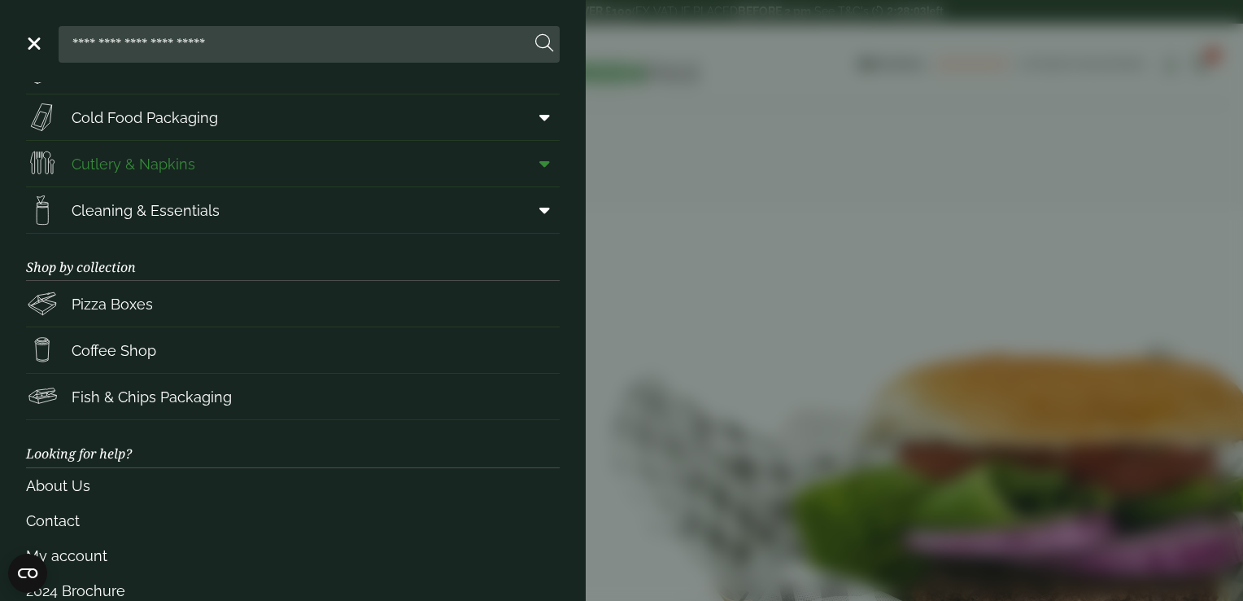
scroll to position [205, 0]
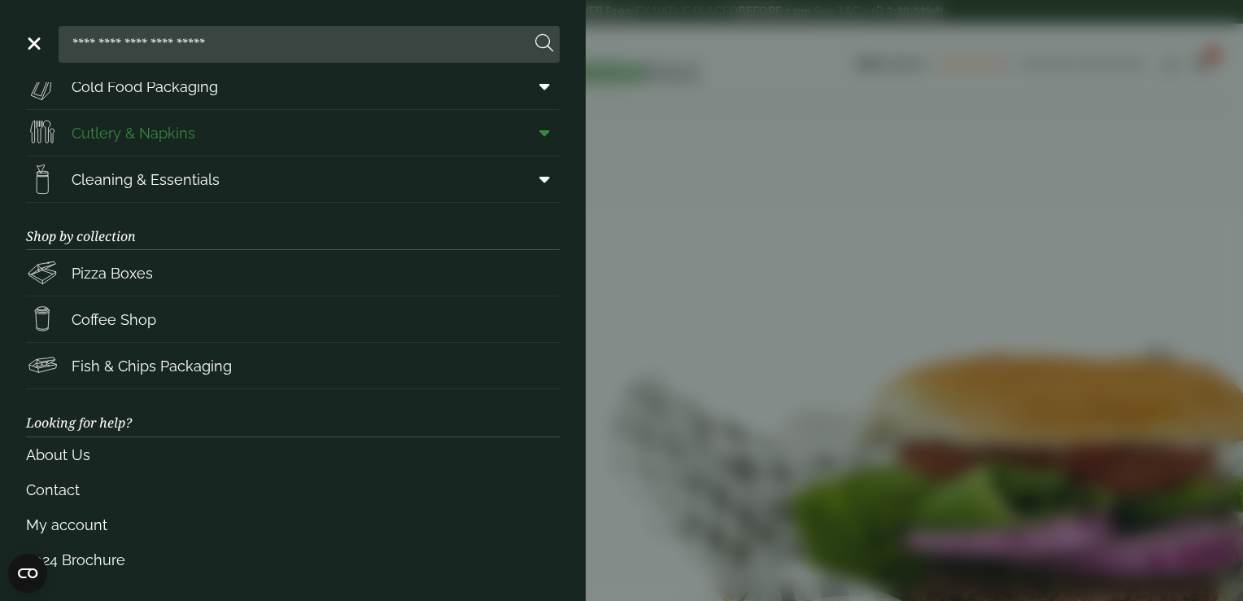
click at [82, 349] on span "Fish & Chips Packaging" at bounding box center [129, 365] width 206 height 33
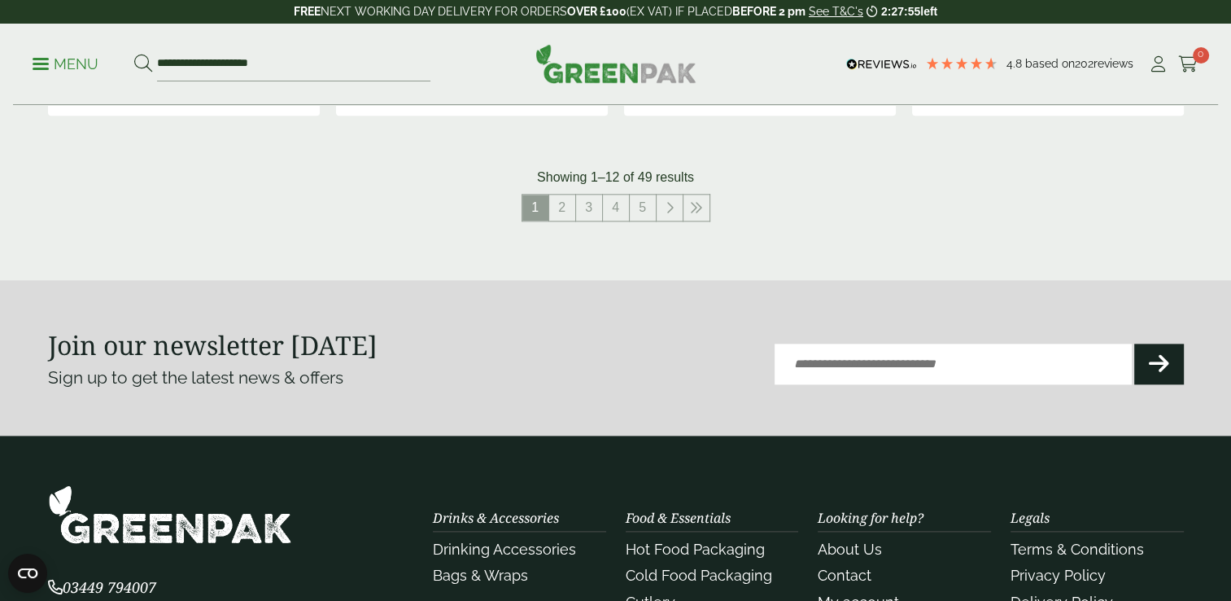
scroll to position [2151, 0]
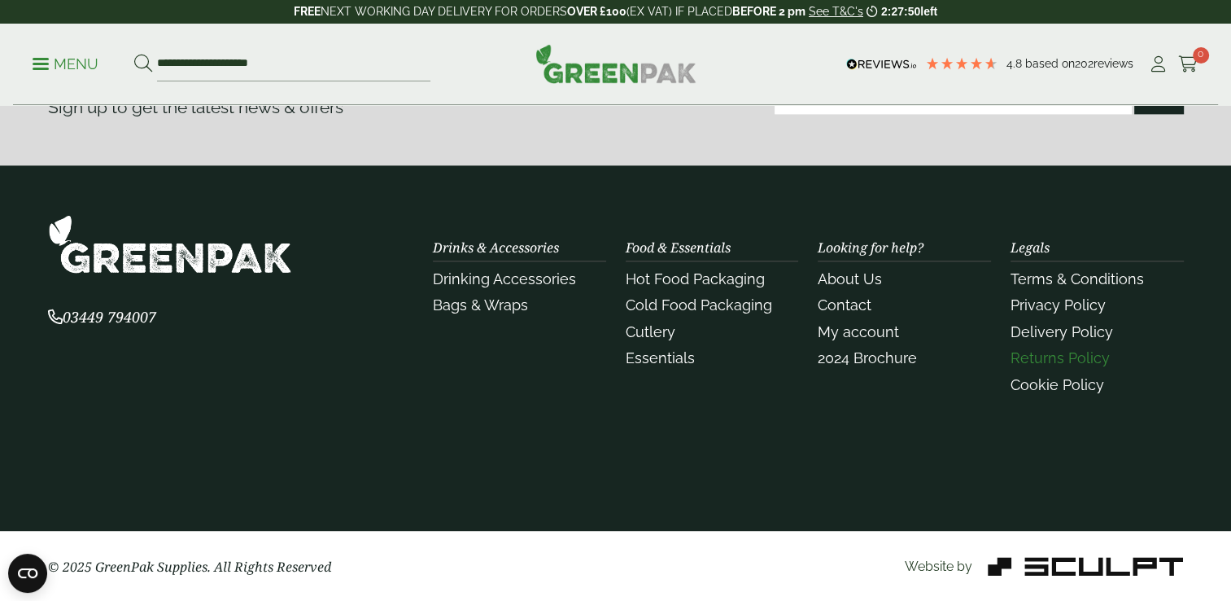
click at [1068, 356] on link "Returns Policy" at bounding box center [1060, 357] width 99 height 17
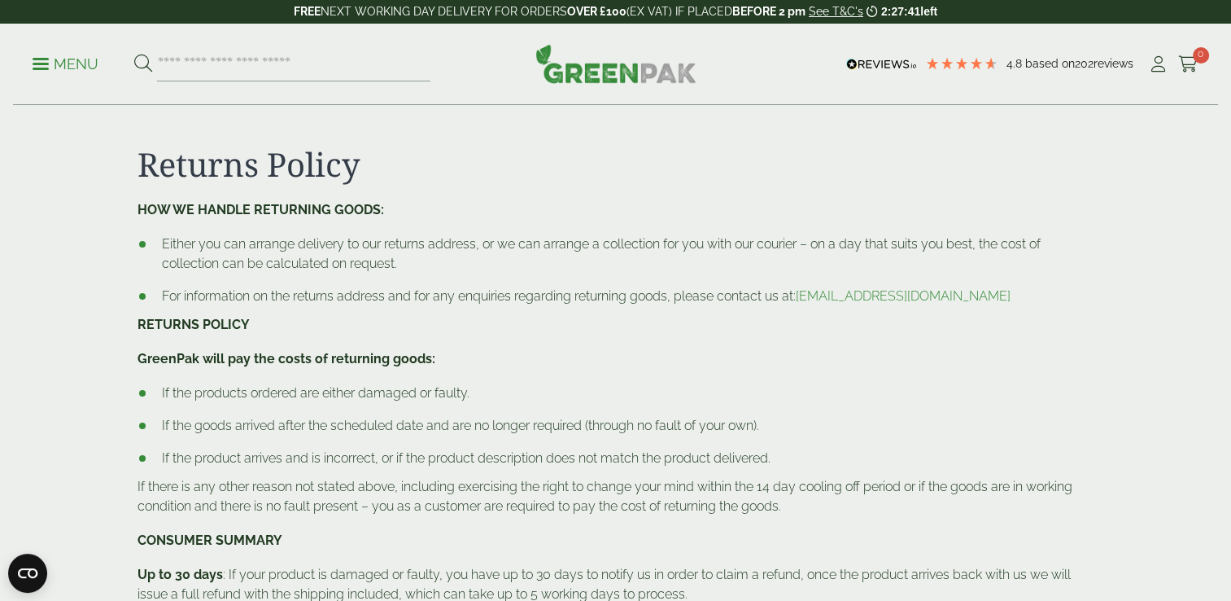
click at [50, 67] on p "Menu" at bounding box center [66, 65] width 66 height 20
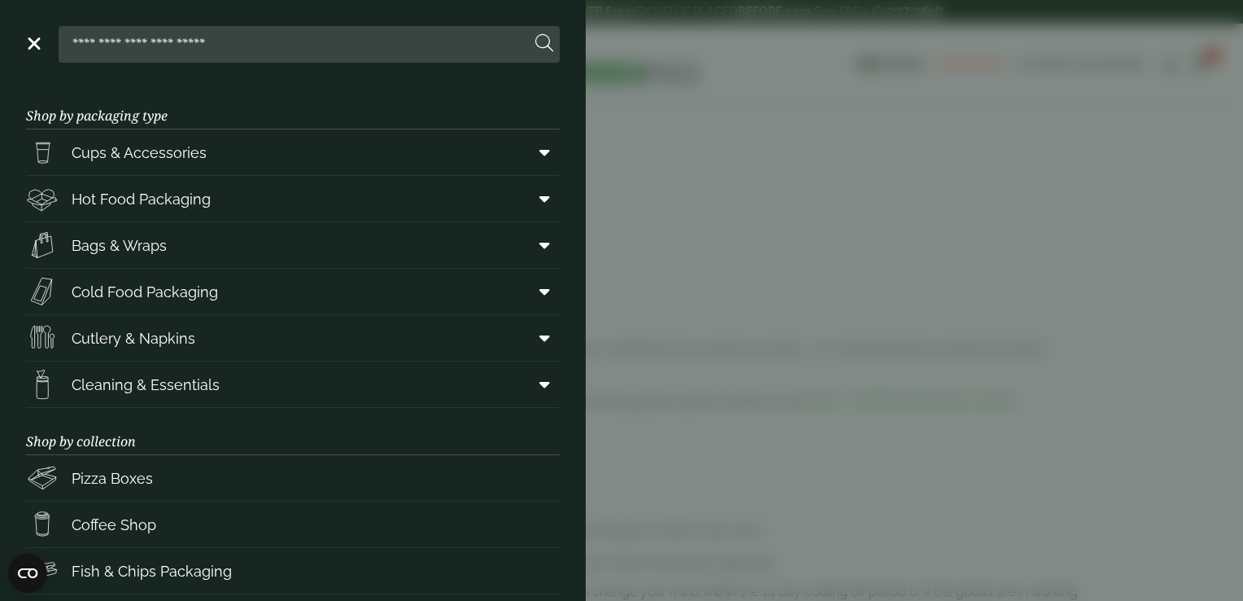
click at [704, 337] on aside "Close Shop by packaging type Cups & Accessories Hot Drink Paper Cups Smoothie C…" at bounding box center [621, 300] width 1243 height 601
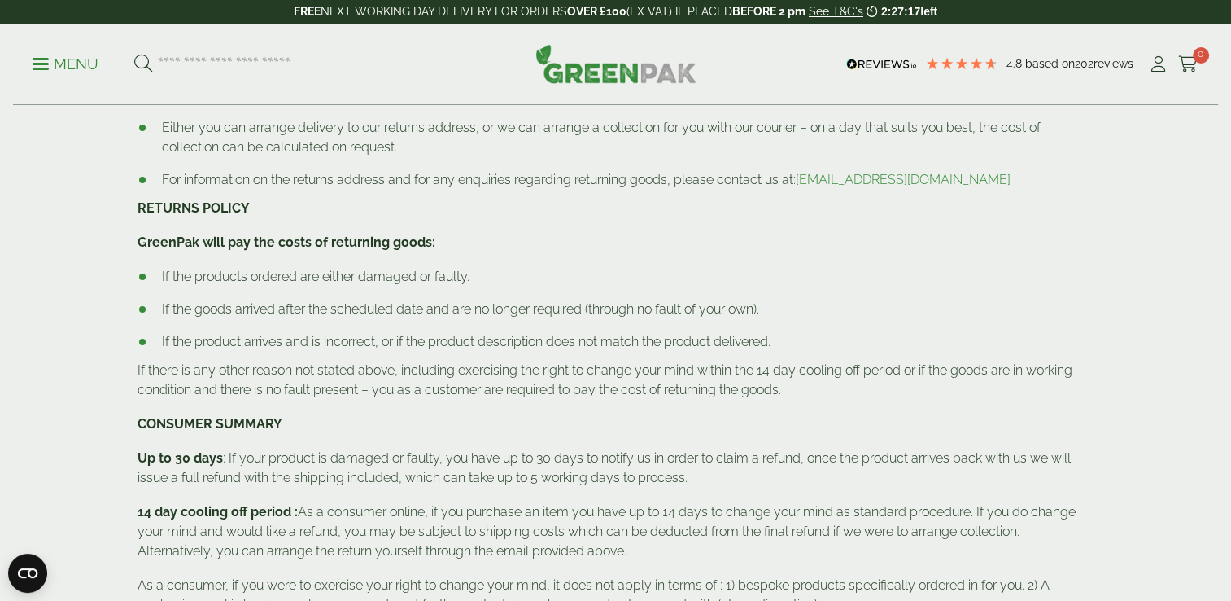
scroll to position [117, 0]
